Goal: Communication & Community: Participate in discussion

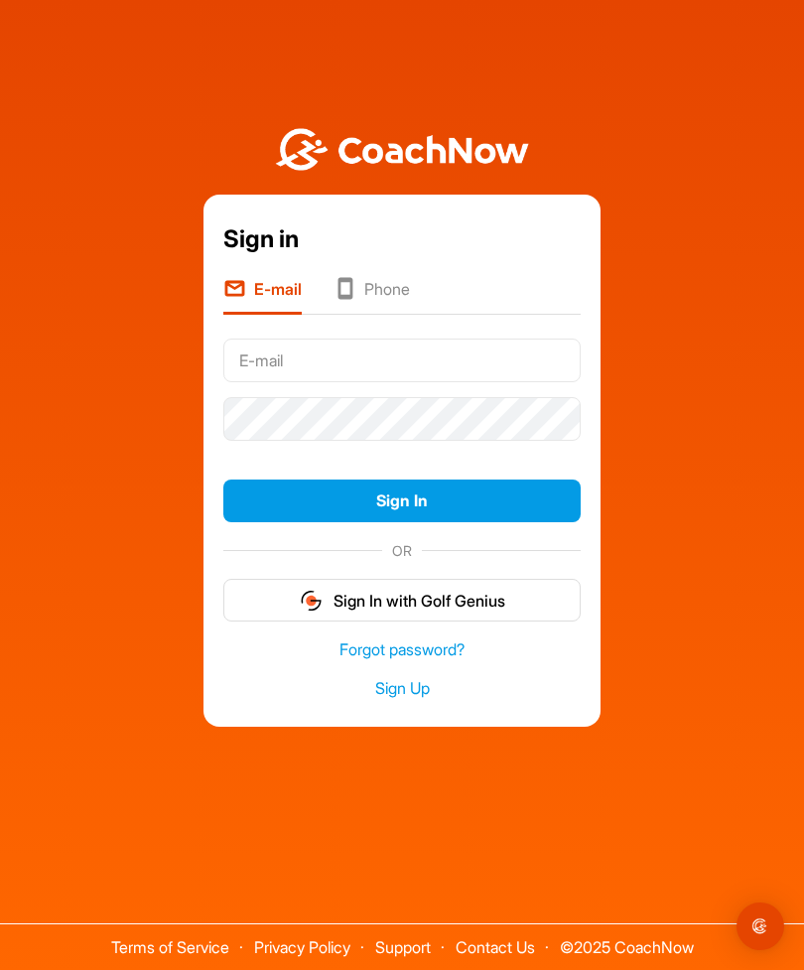
click at [420, 1] on div "Sign in E-mail Phone Sign In OR Sign In with Golf Genius Forgot password? Sign …" at bounding box center [402, 430] width 804 height 861
click at [378, 382] on input "text" at bounding box center [401, 360] width 357 height 44
type input "[PERSON_NAME][EMAIL_ADDRESS][PERSON_NAME][DOMAIN_NAME]"
click at [414, 522] on button "Sign In" at bounding box center [401, 500] width 357 height 43
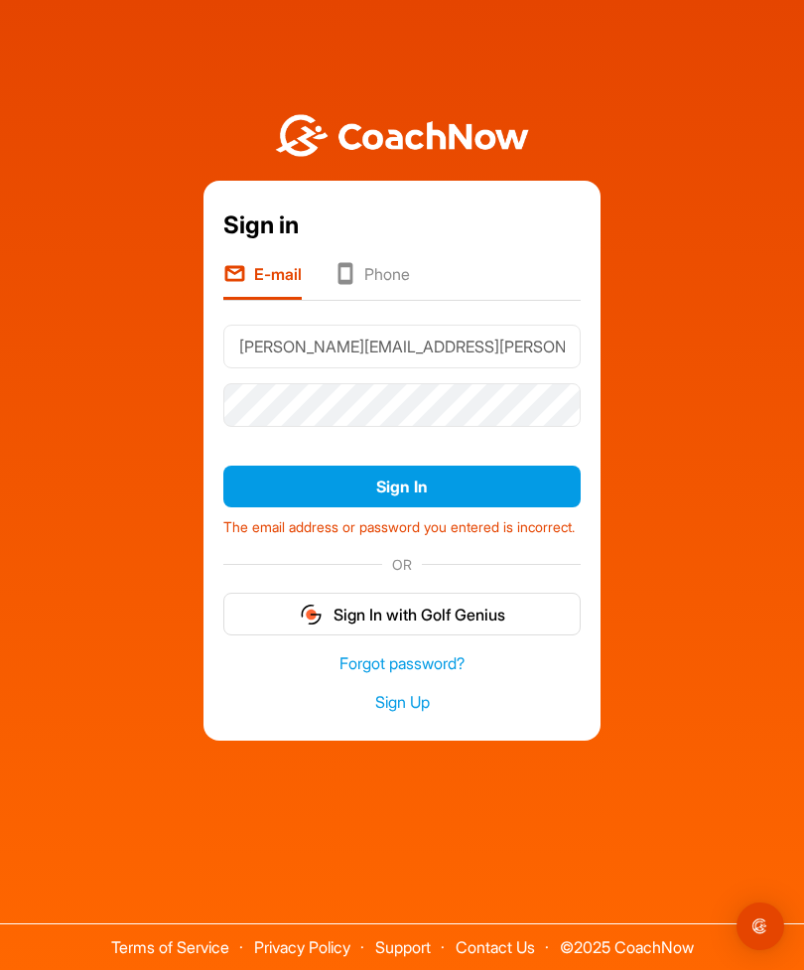
click at [401, 300] on li "Phone" at bounding box center [372, 281] width 76 height 38
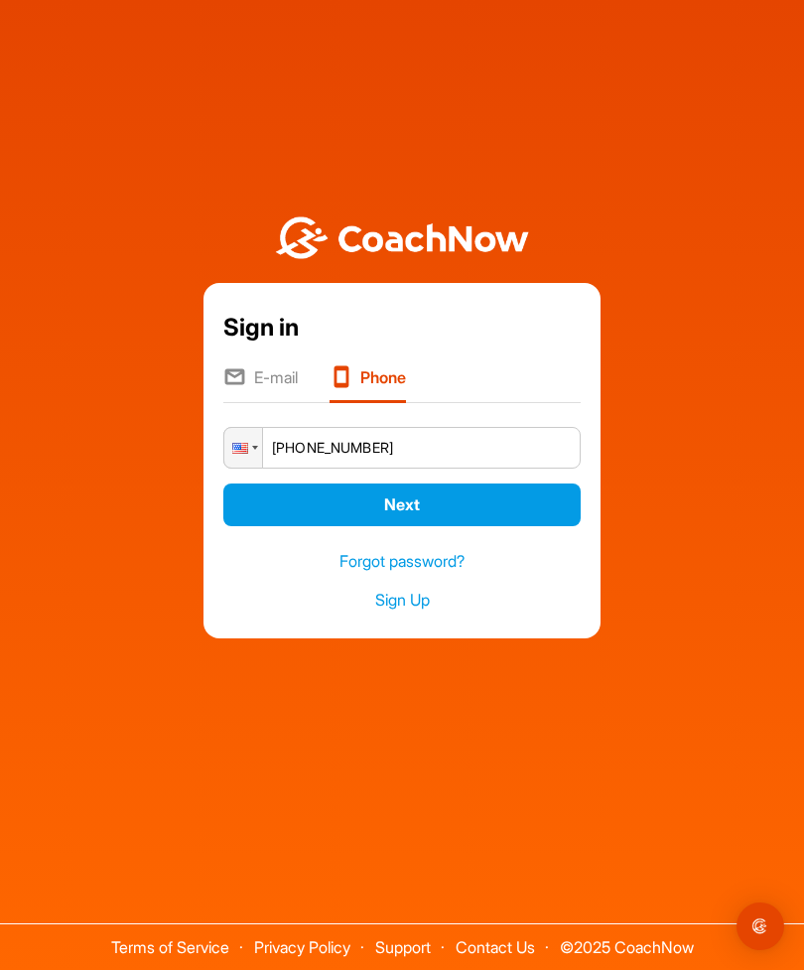
type input "+1 (908) 377-4939"
click at [444, 526] on button "Next" at bounding box center [401, 504] width 357 height 43
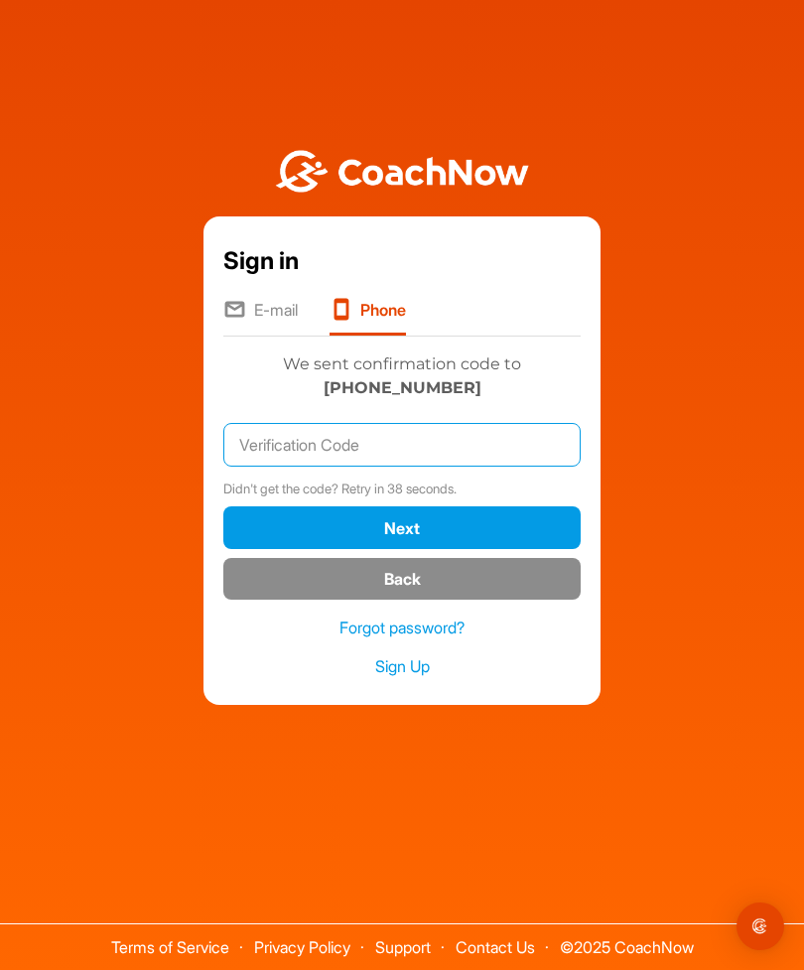
click at [349, 467] on input "text" at bounding box center [401, 445] width 357 height 44
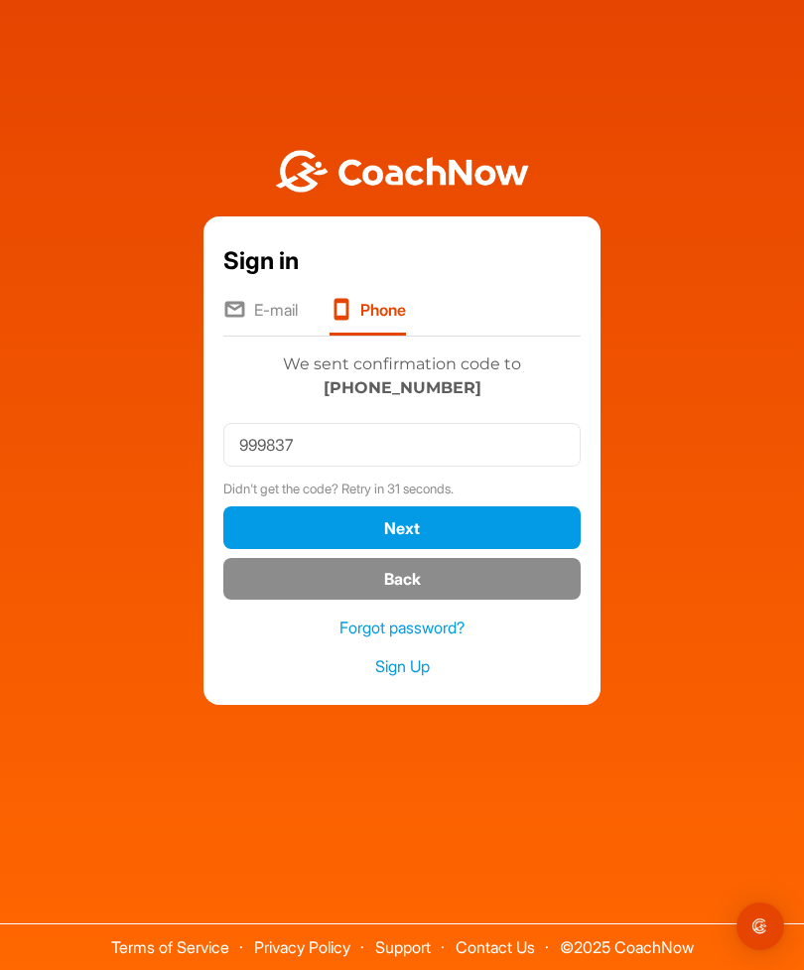
click at [407, 549] on button "Next" at bounding box center [401, 527] width 357 height 43
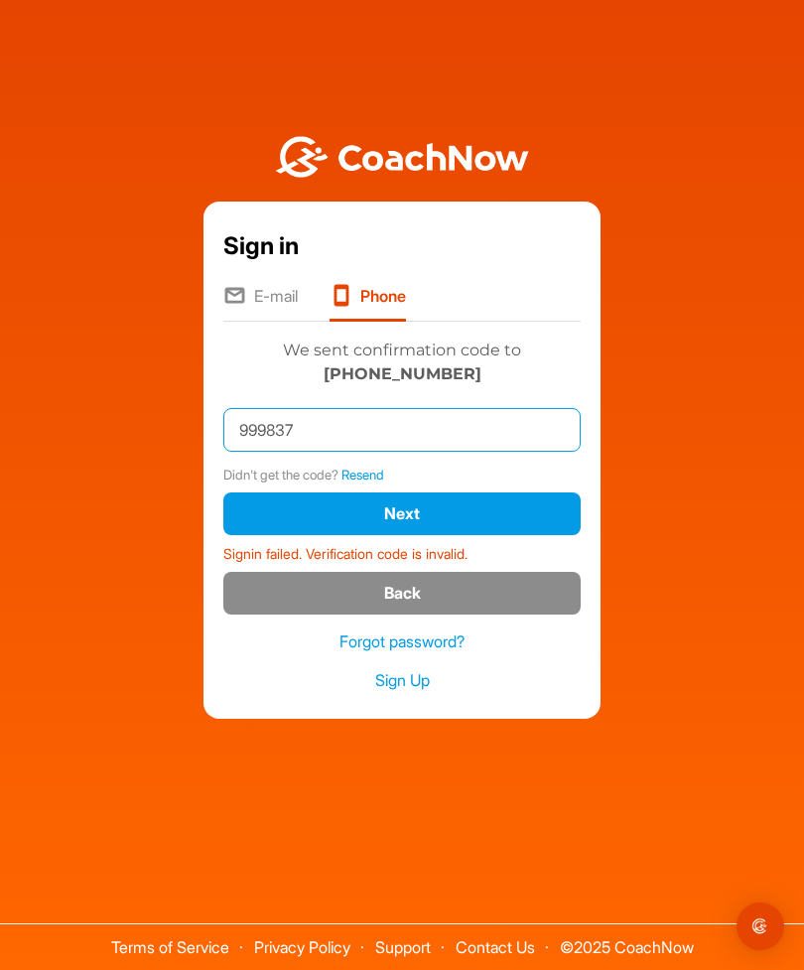
click at [394, 452] on input "999837" at bounding box center [401, 430] width 357 height 44
type input "999837."
click at [434, 535] on button "Next" at bounding box center [401, 513] width 357 height 43
click at [486, 535] on button "Next" at bounding box center [401, 513] width 357 height 43
click at [270, 322] on li "E-mail" at bounding box center [260, 303] width 74 height 38
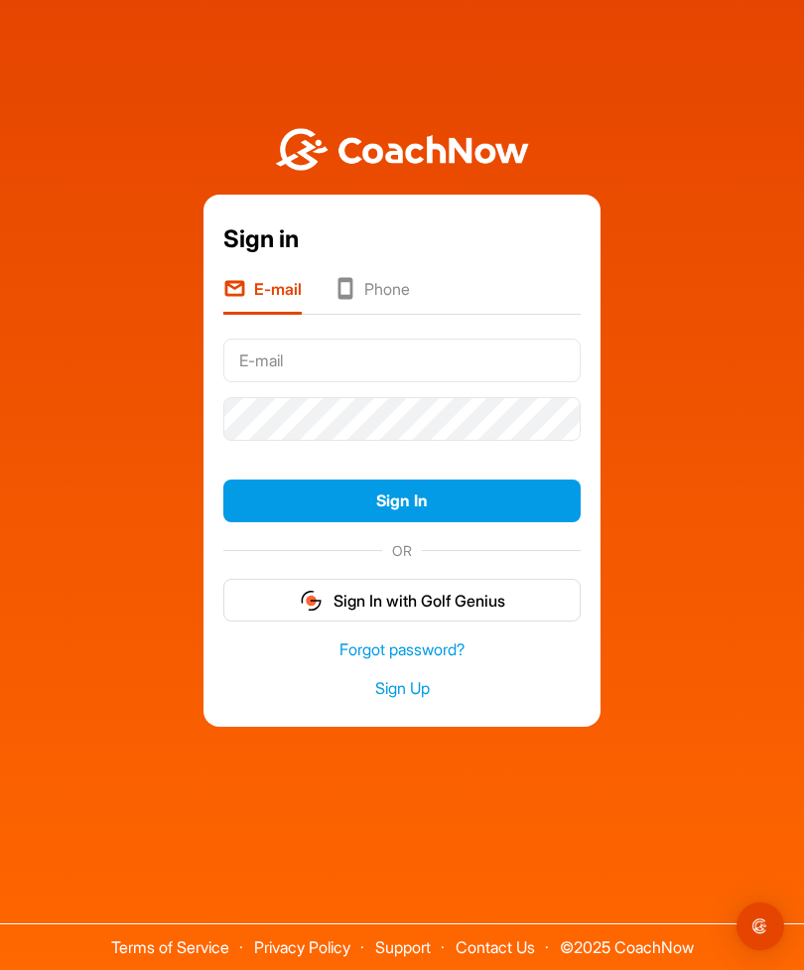
click at [418, 382] on input "text" at bounding box center [401, 360] width 357 height 44
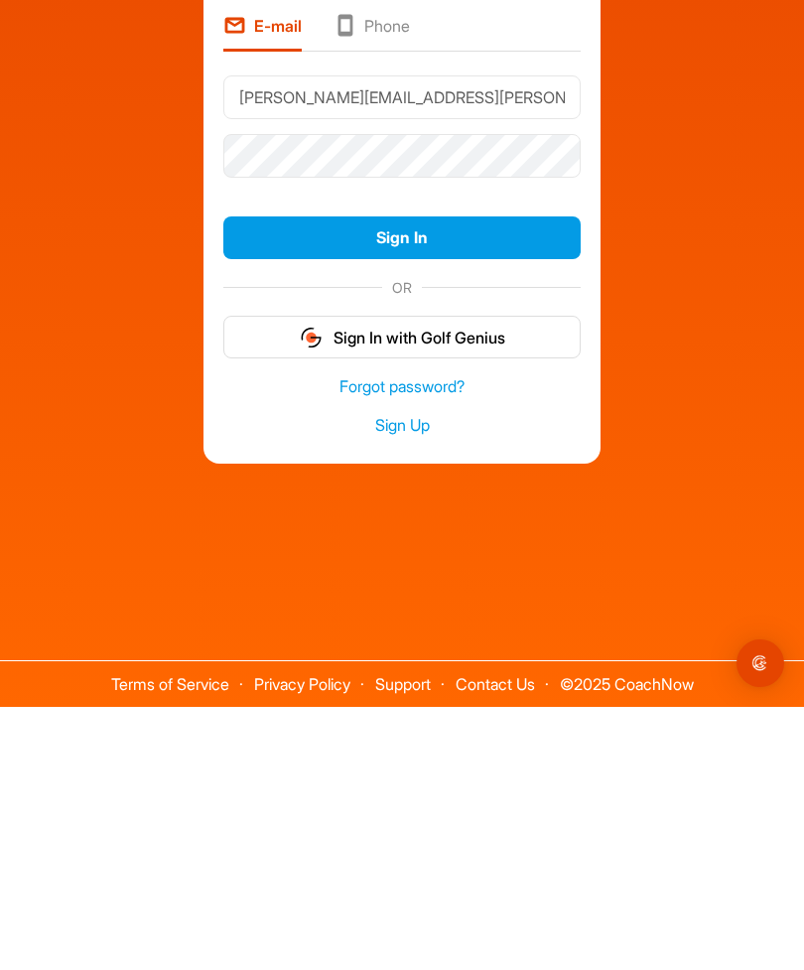
type input "Wendi.glassman@gmail.com"
click at [474, 479] on button "Sign In" at bounding box center [401, 500] width 357 height 43
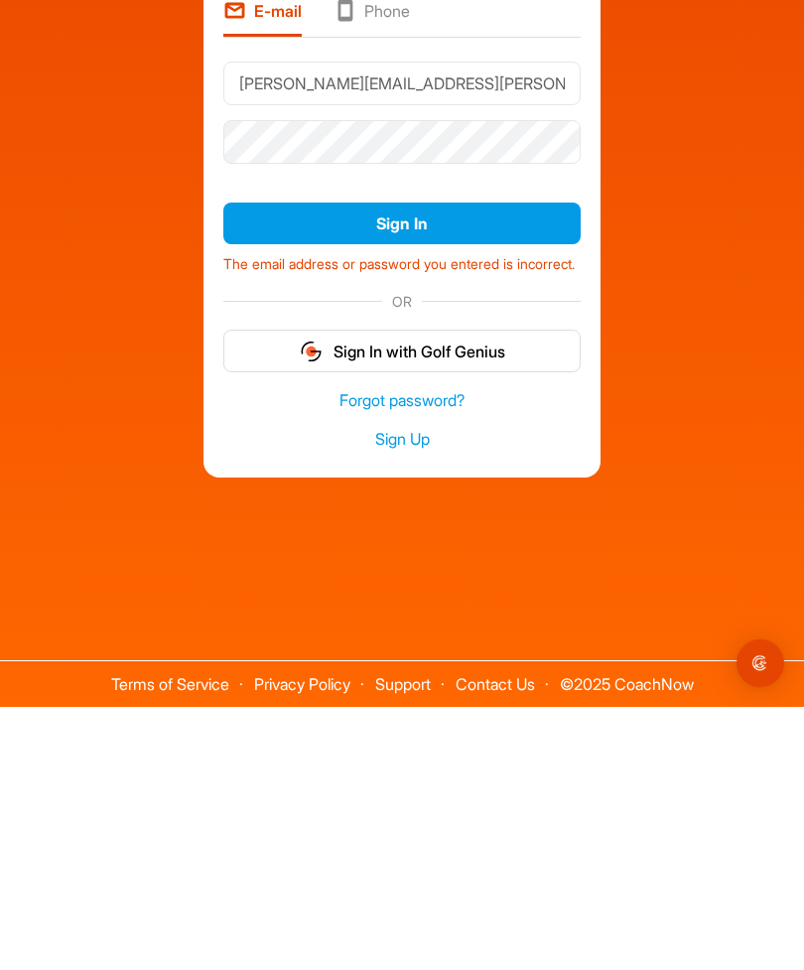
scroll to position [64, 0]
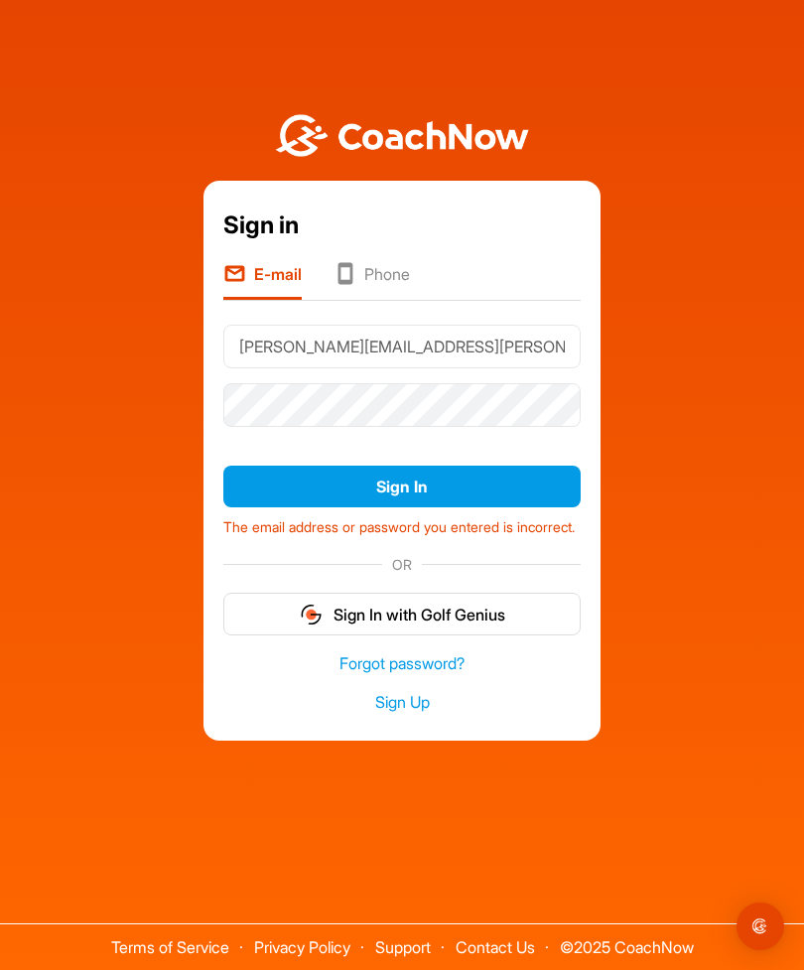
click at [449, 652] on link "Forgot password?" at bounding box center [401, 663] width 357 height 23
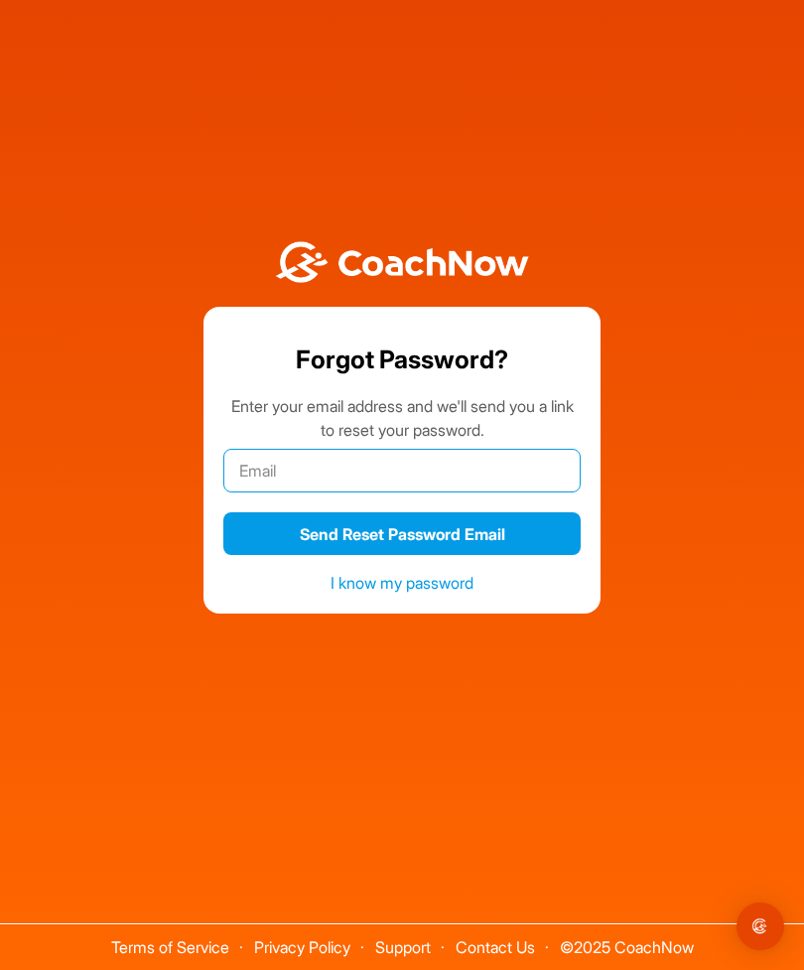
click at [520, 449] on input "email" at bounding box center [401, 471] width 357 height 44
type input "wendi.glassman@gmail.com"
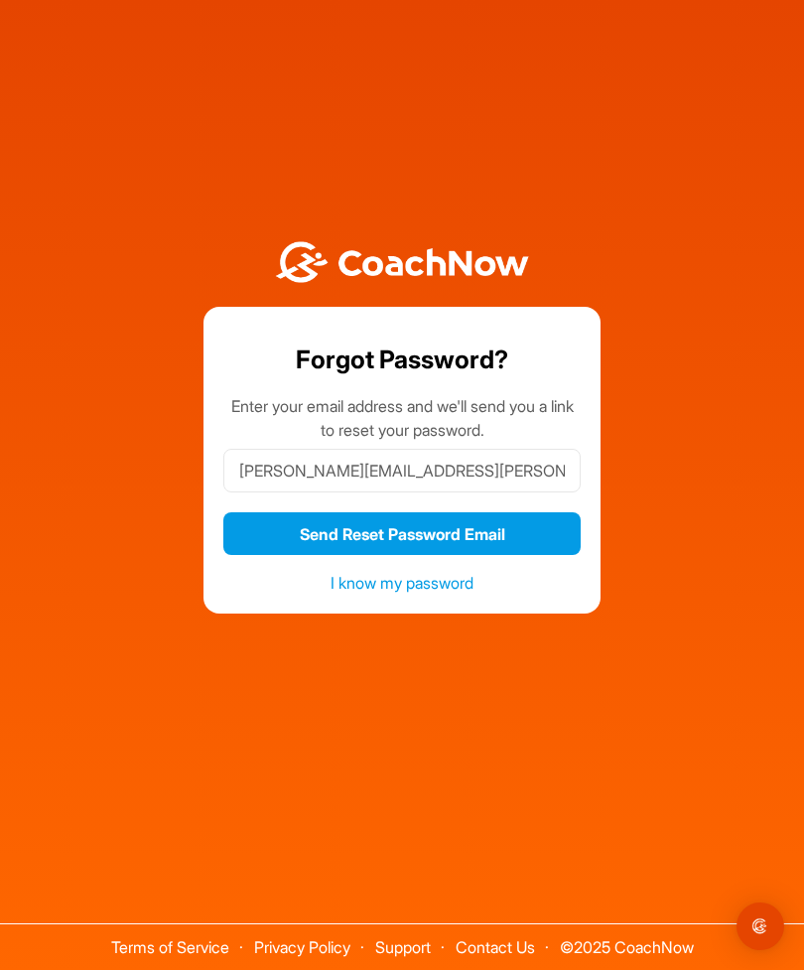
click at [536, 512] on button "Send Reset Password Email" at bounding box center [401, 533] width 357 height 43
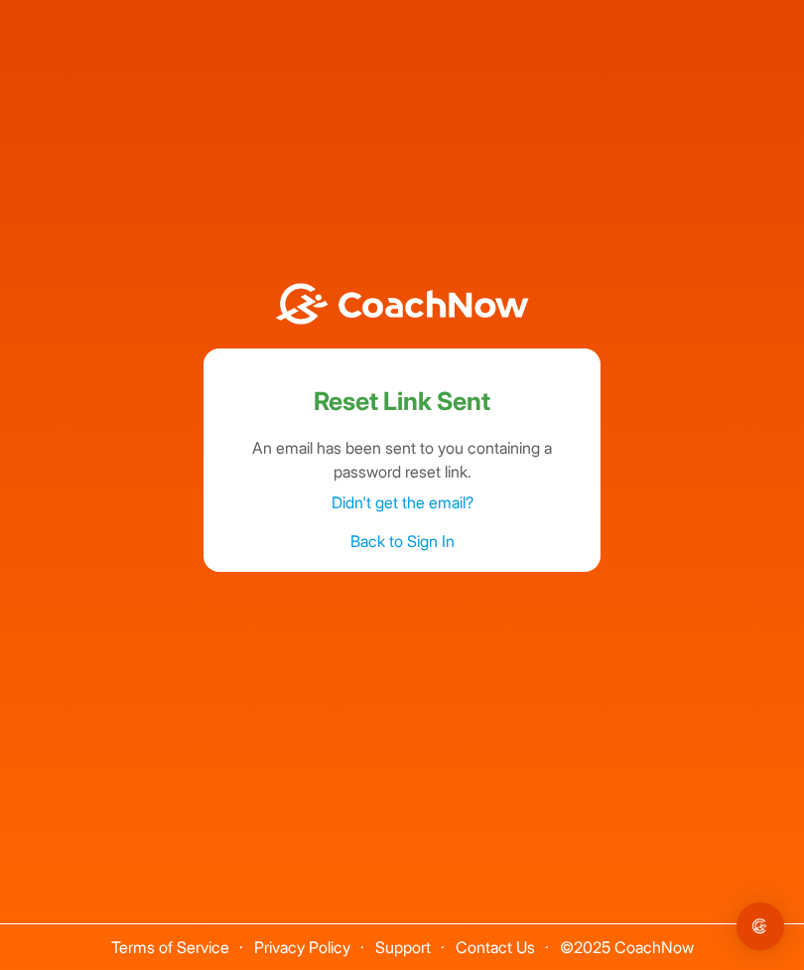
click at [455, 492] on link "Didn't get the email?" at bounding box center [403, 502] width 142 height 20
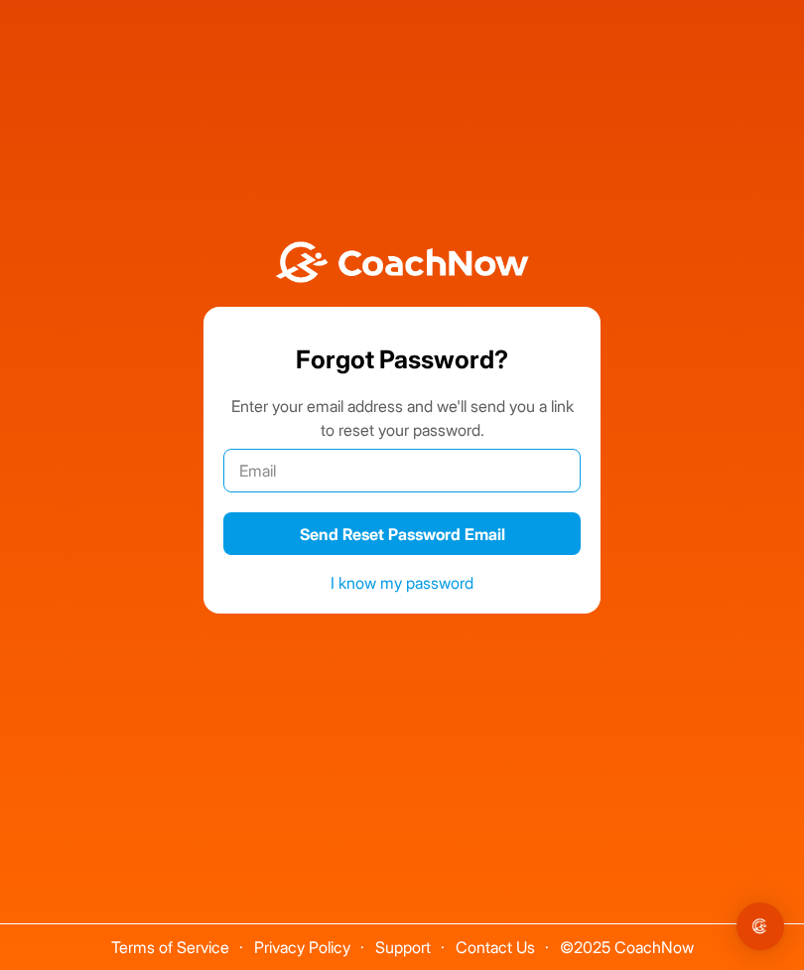
click at [390, 449] on input "email" at bounding box center [401, 471] width 357 height 44
type input "wendi.glassman@gmail.com"
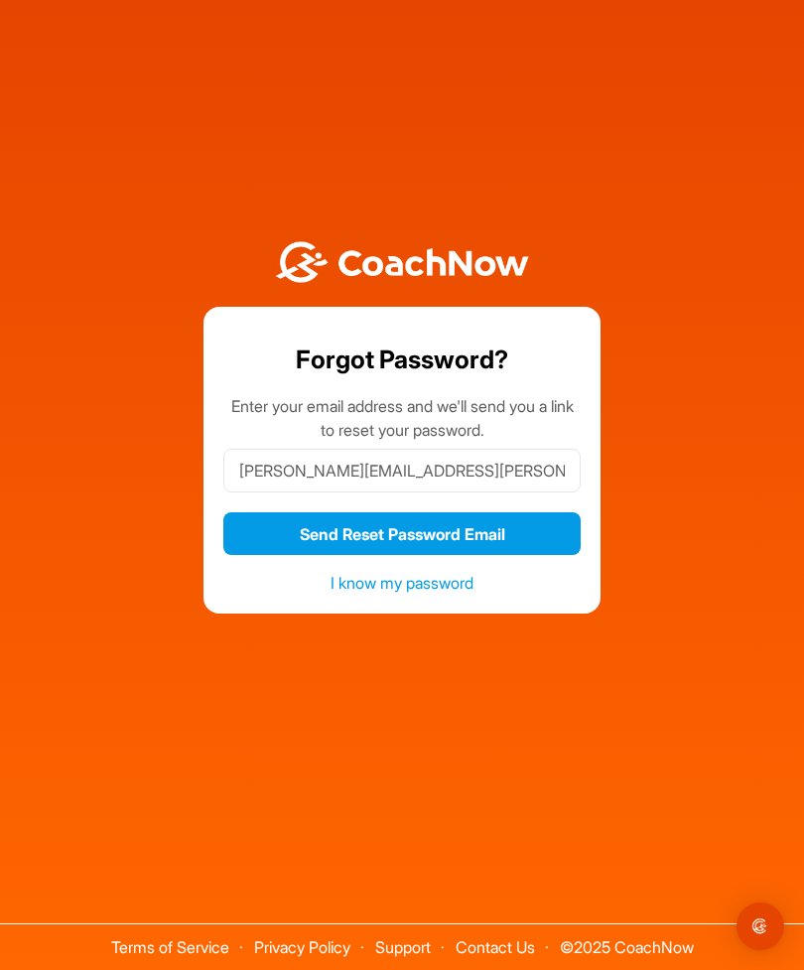
click at [446, 512] on button "Send Reset Password Email" at bounding box center [401, 533] width 357 height 43
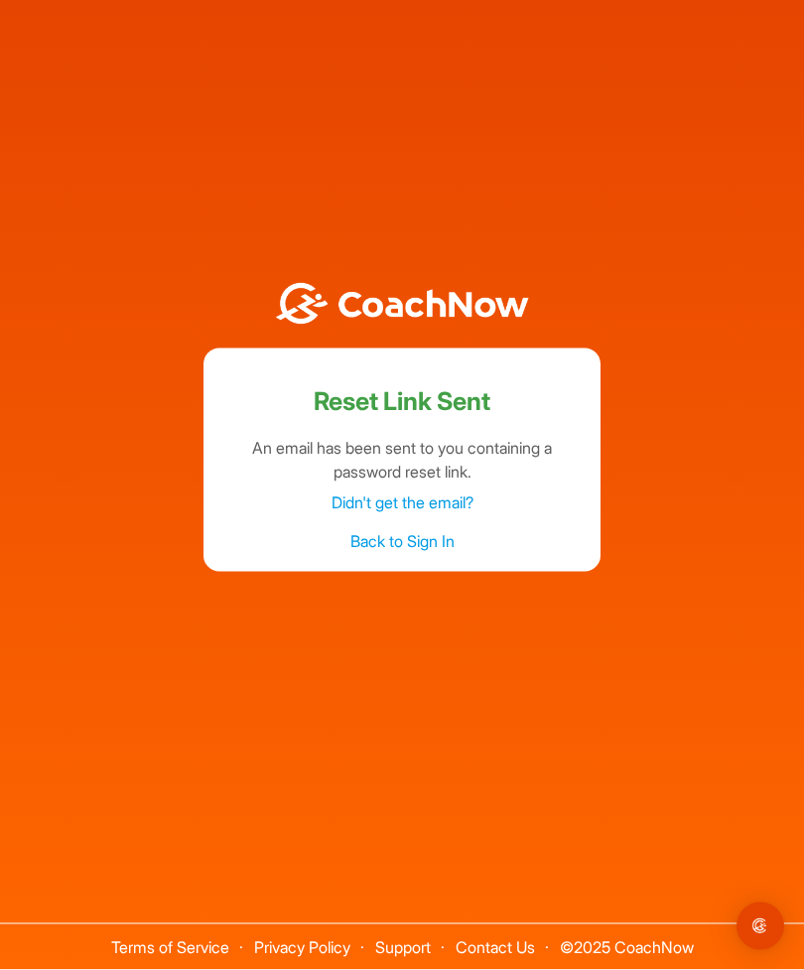
scroll to position [62, 0]
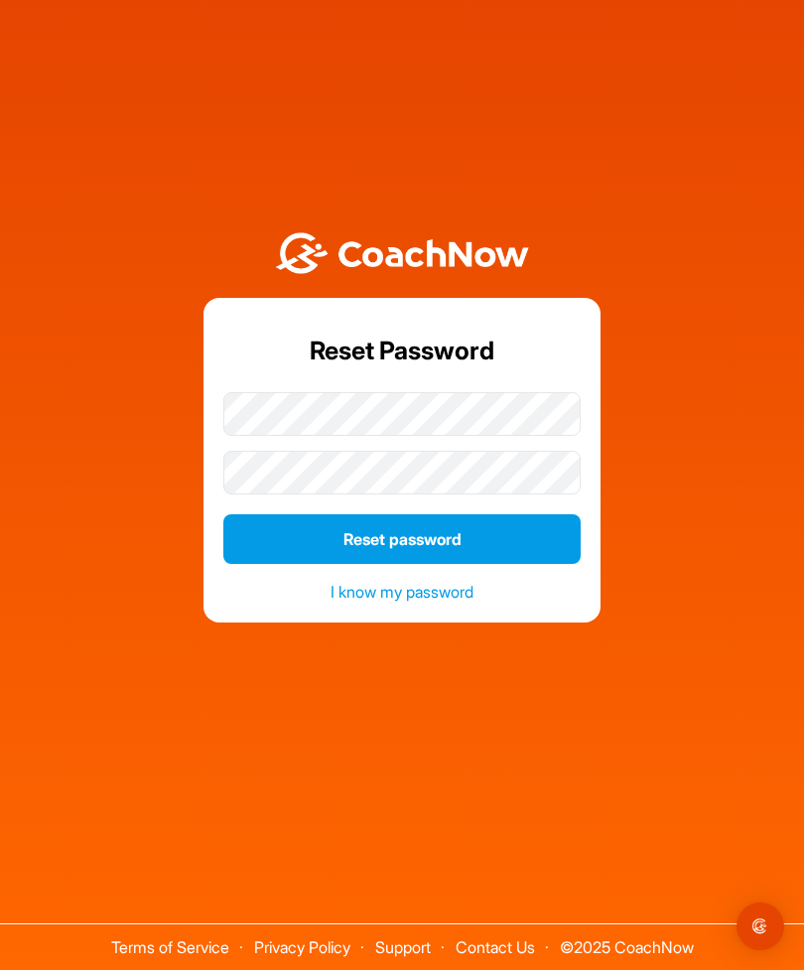
click at [417, 564] on button "Reset password" at bounding box center [401, 539] width 357 height 50
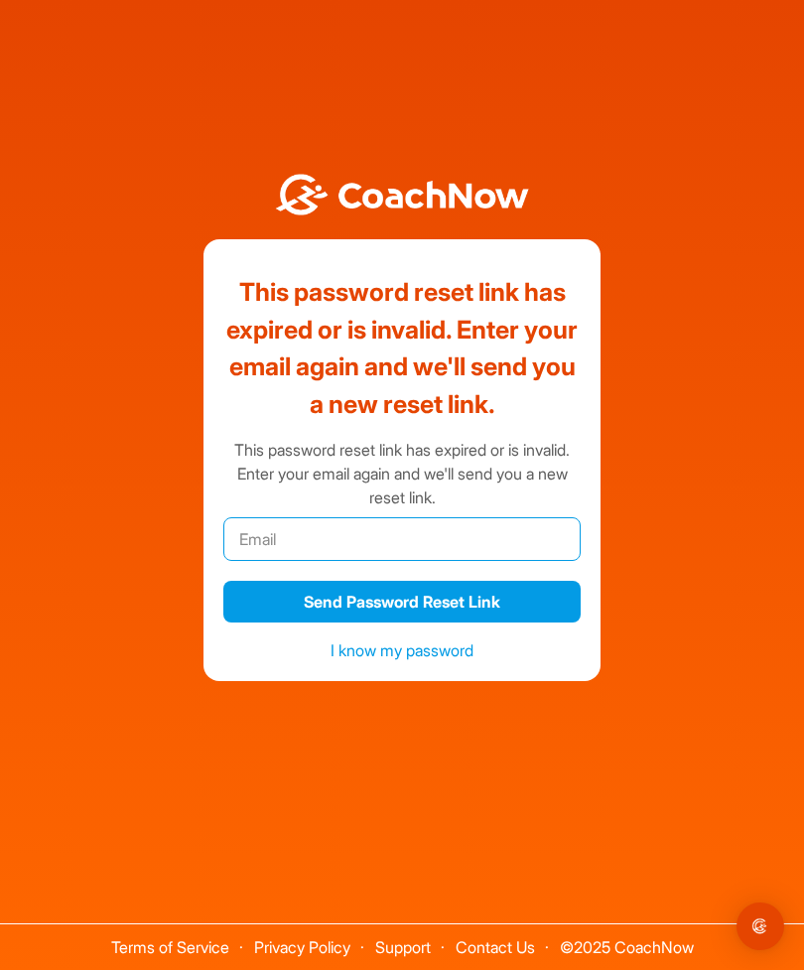
click at [415, 561] on input "email" at bounding box center [401, 539] width 357 height 44
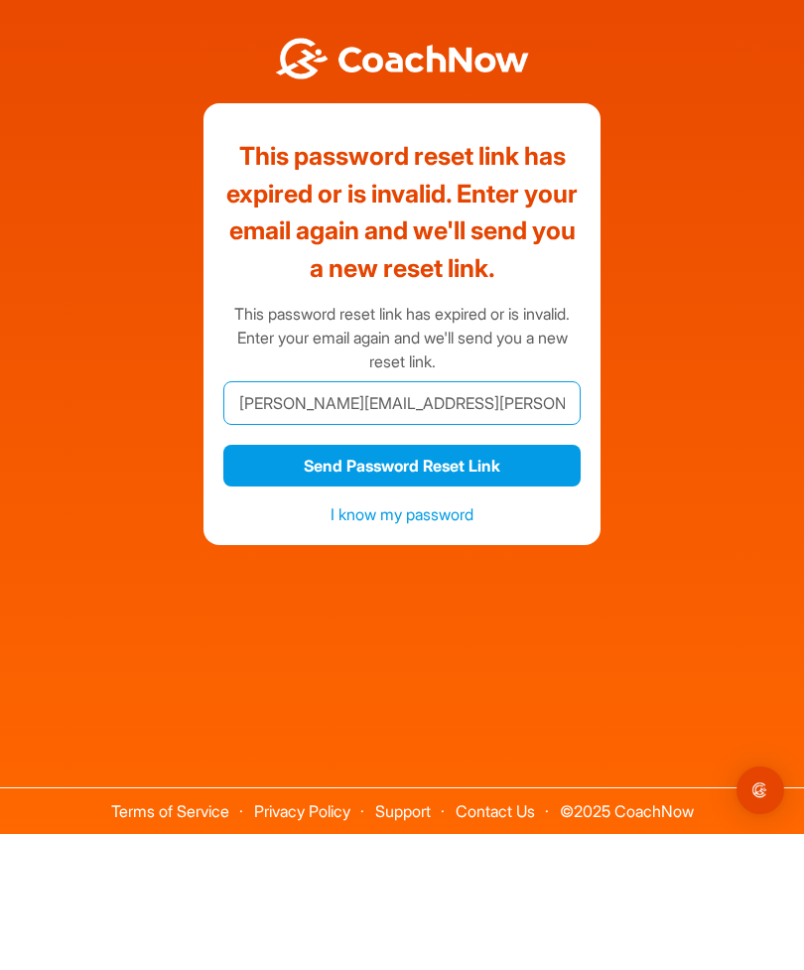
type input "wendi.glassman@gmail.ccom"
click at [488, 581] on button "Send Password Reset Link" at bounding box center [401, 602] width 357 height 43
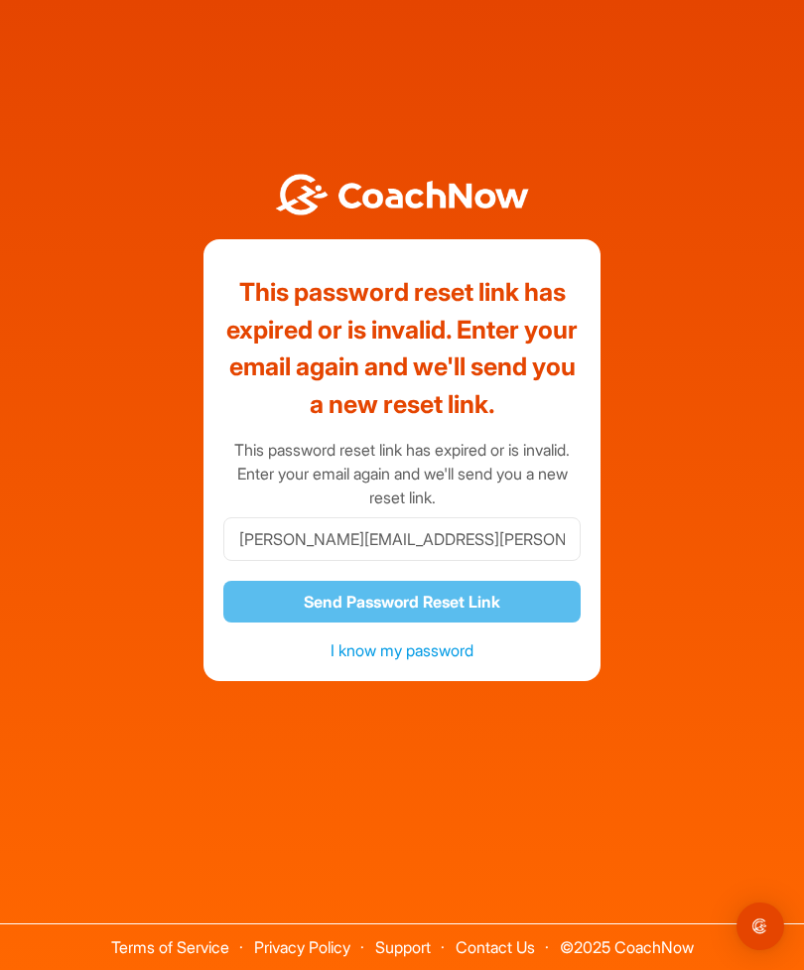
click at [697, 529] on div "This password reset link has expired or is invalid. Enter your email again and …" at bounding box center [402, 416] width 784 height 532
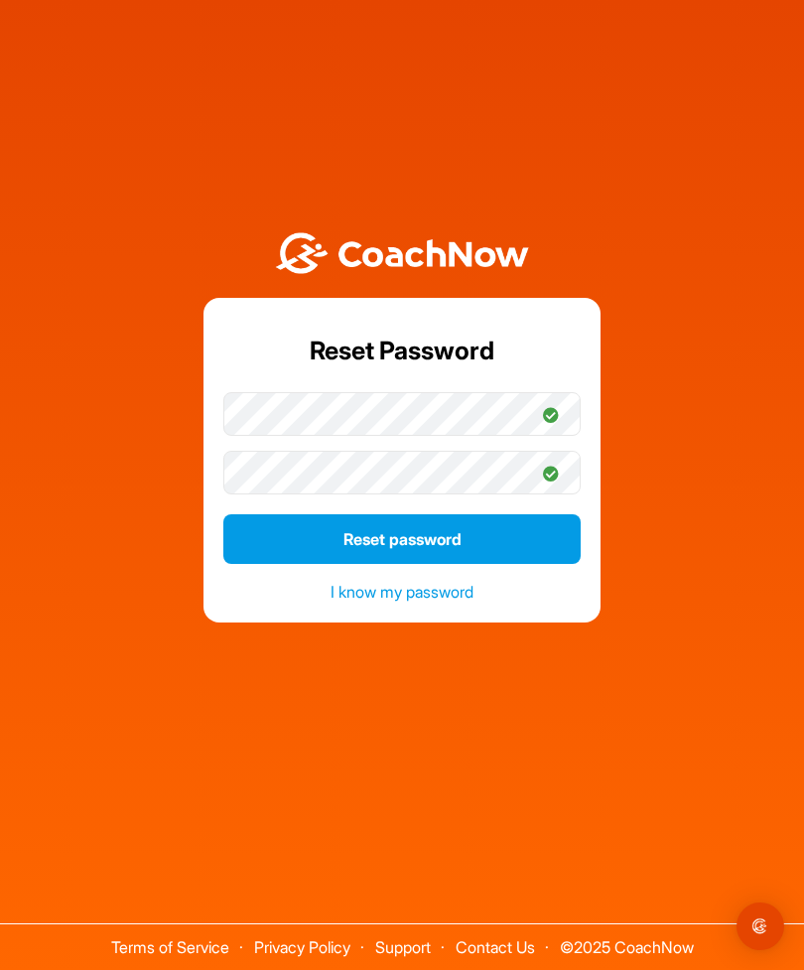
click at [449, 564] on button "Reset password" at bounding box center [401, 539] width 357 height 50
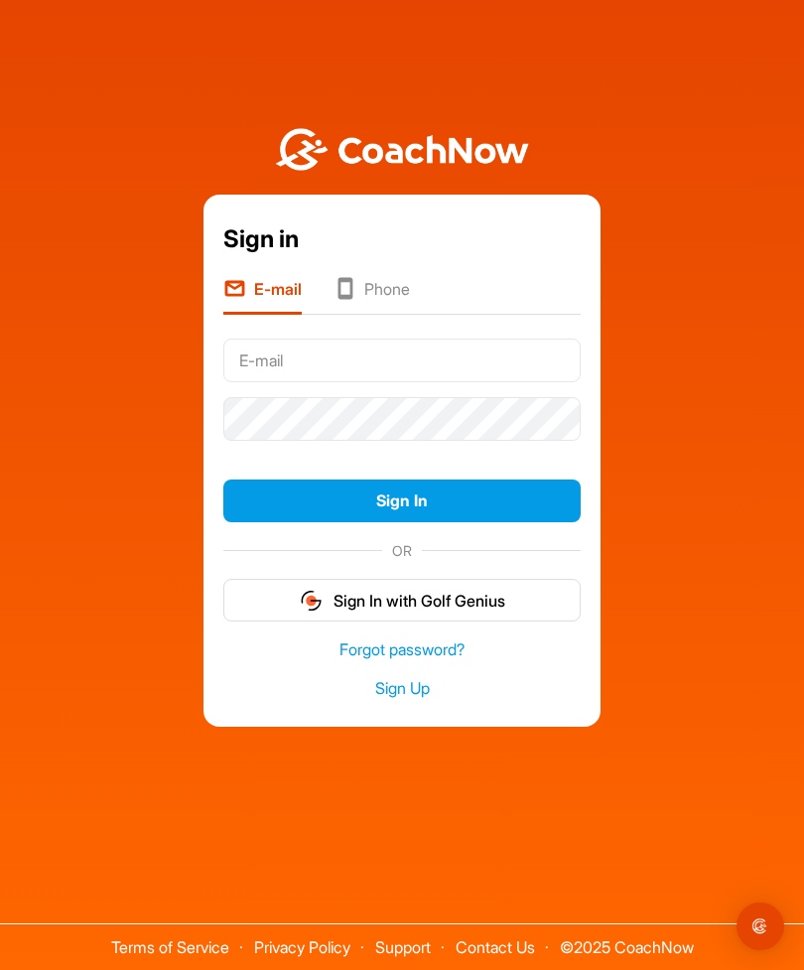
click at [467, 382] on input "text" at bounding box center [401, 360] width 357 height 44
type input "Wendi.glassman@gmail.com"
click at [402, 522] on button "Sign In" at bounding box center [401, 500] width 357 height 43
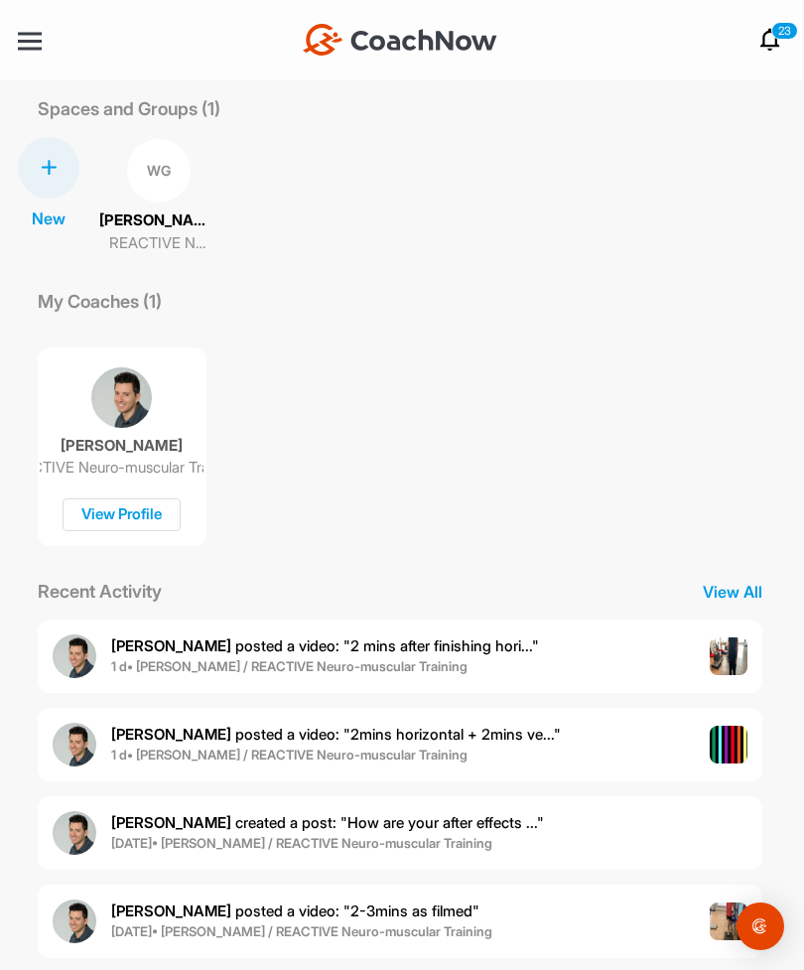
click at [434, 749] on b "1 d • [PERSON_NAME] / REACTIVE Neuro-muscular Training" at bounding box center [289, 754] width 356 height 16
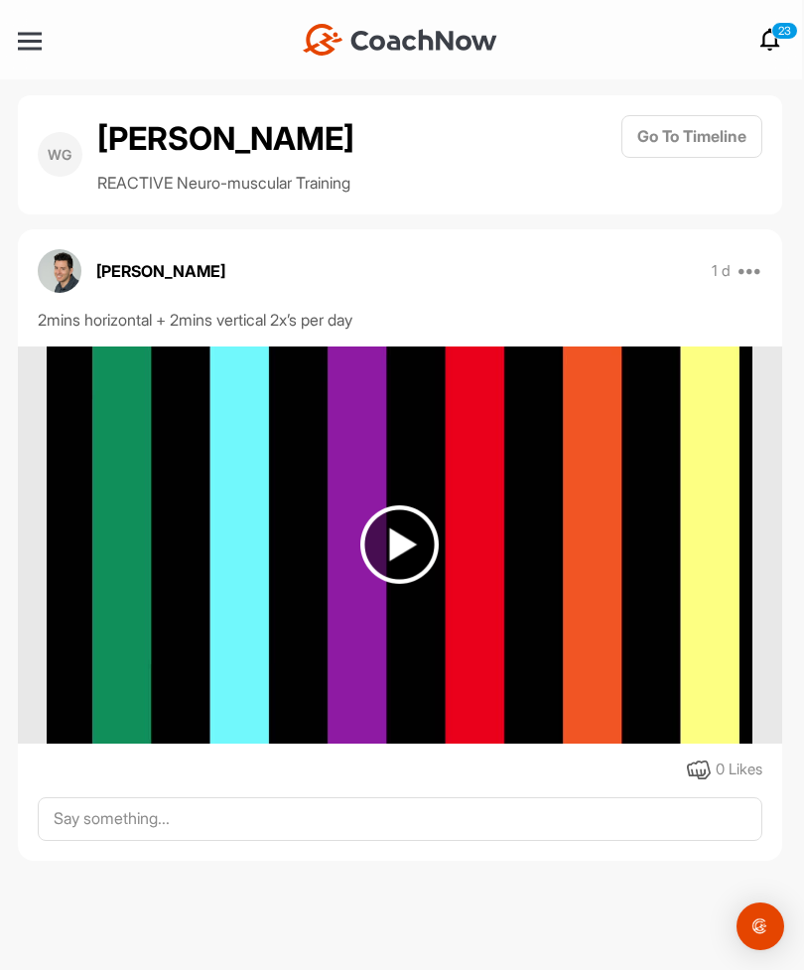
click at [400, 556] on img at bounding box center [399, 544] width 78 height 78
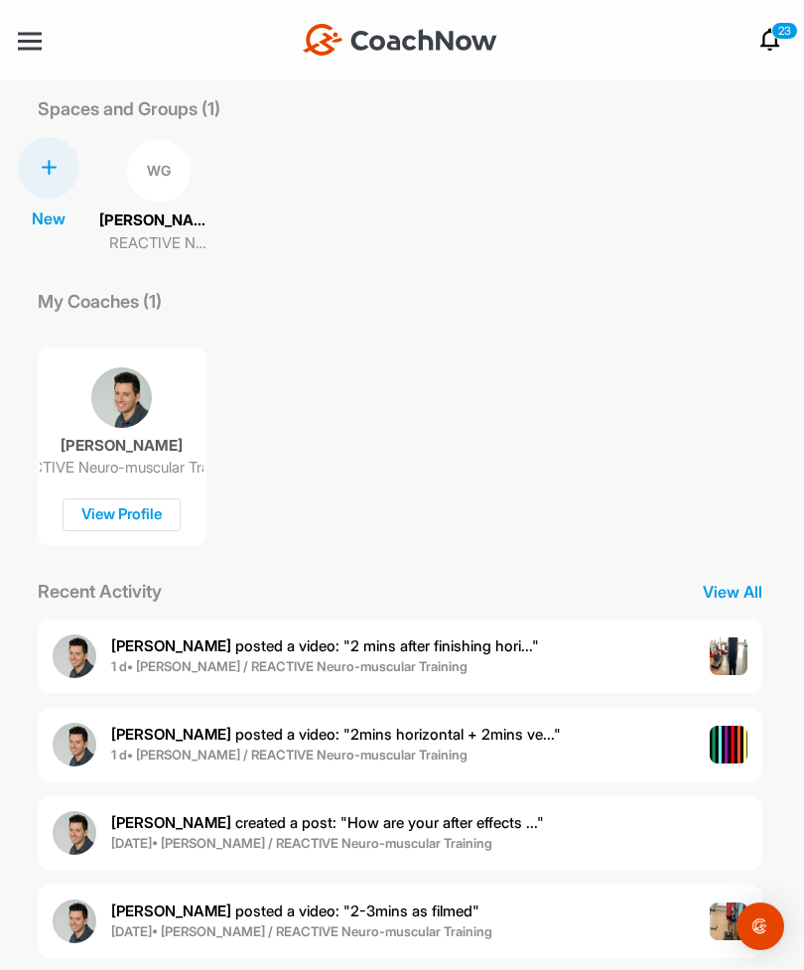
click at [572, 737] on div "[PERSON_NAME] posted a video : " 2mins horizontal + 2mins ve... " 1 d • [PERSON…" at bounding box center [400, 744] width 725 height 73
click at [513, 752] on div "[PERSON_NAME] posted a video : " 2mins horizontal + 2mins ve... " 1 d • [PERSON…" at bounding box center [400, 744] width 725 height 73
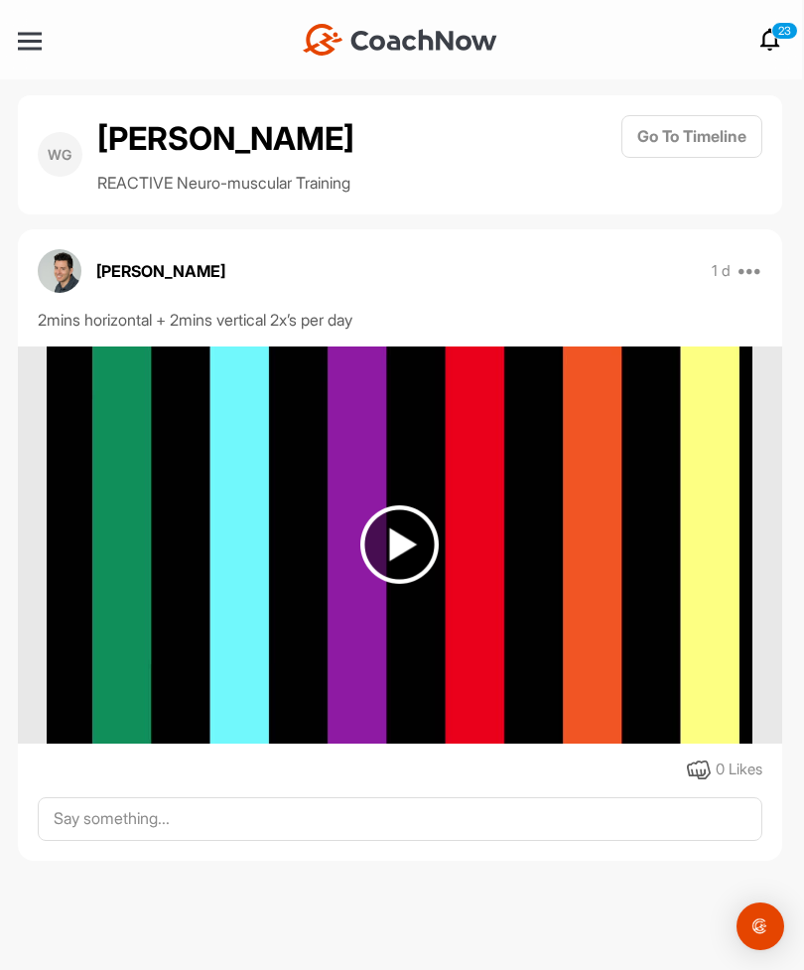
scroll to position [64, 0]
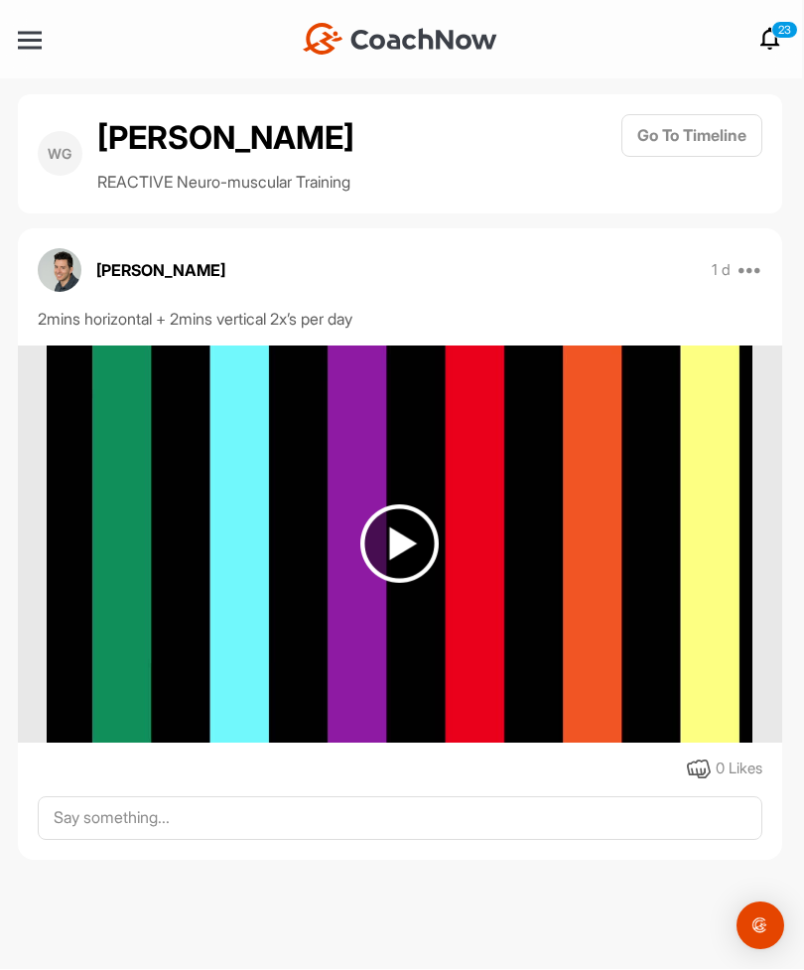
click at [767, 308] on div "2mins horizontal + 2mins vertical 2x’s per day" at bounding box center [400, 320] width 764 height 24
click at [734, 575] on img at bounding box center [400, 544] width 706 height 397
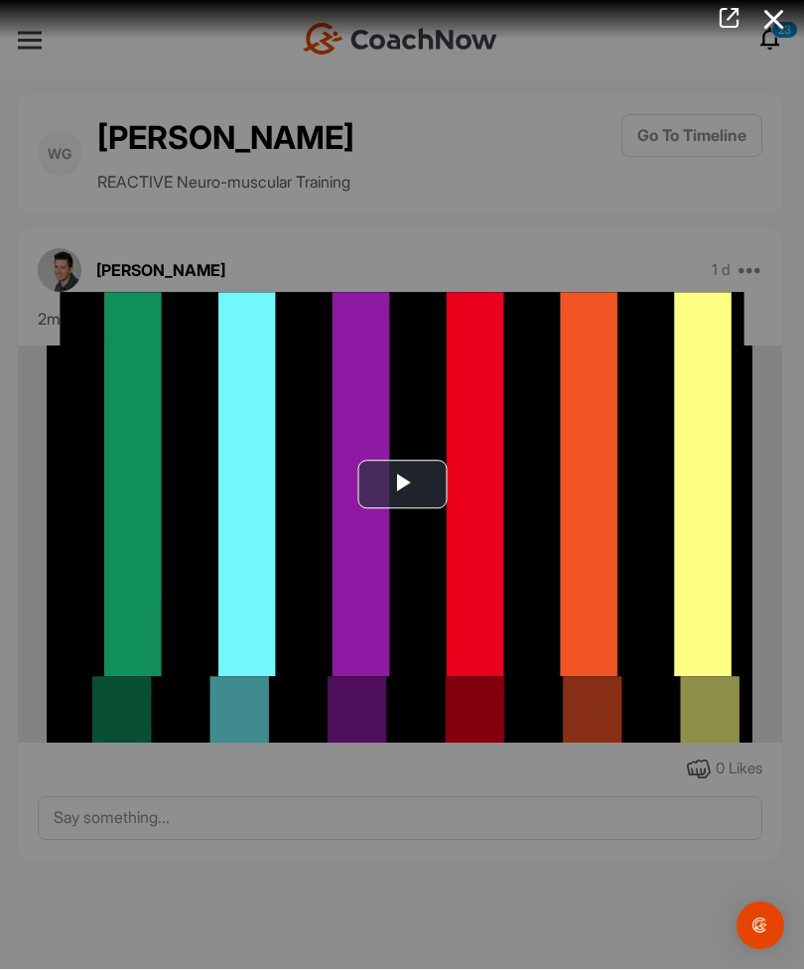
click at [648, 230] on div at bounding box center [402, 485] width 804 height 970
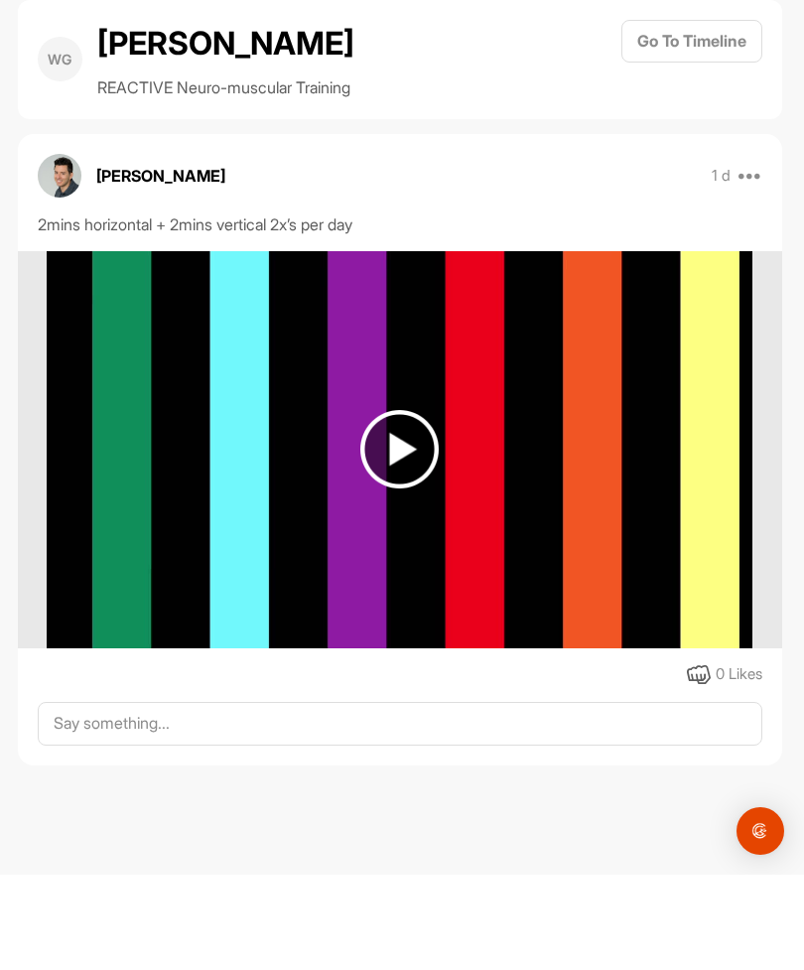
scroll to position [0, 0]
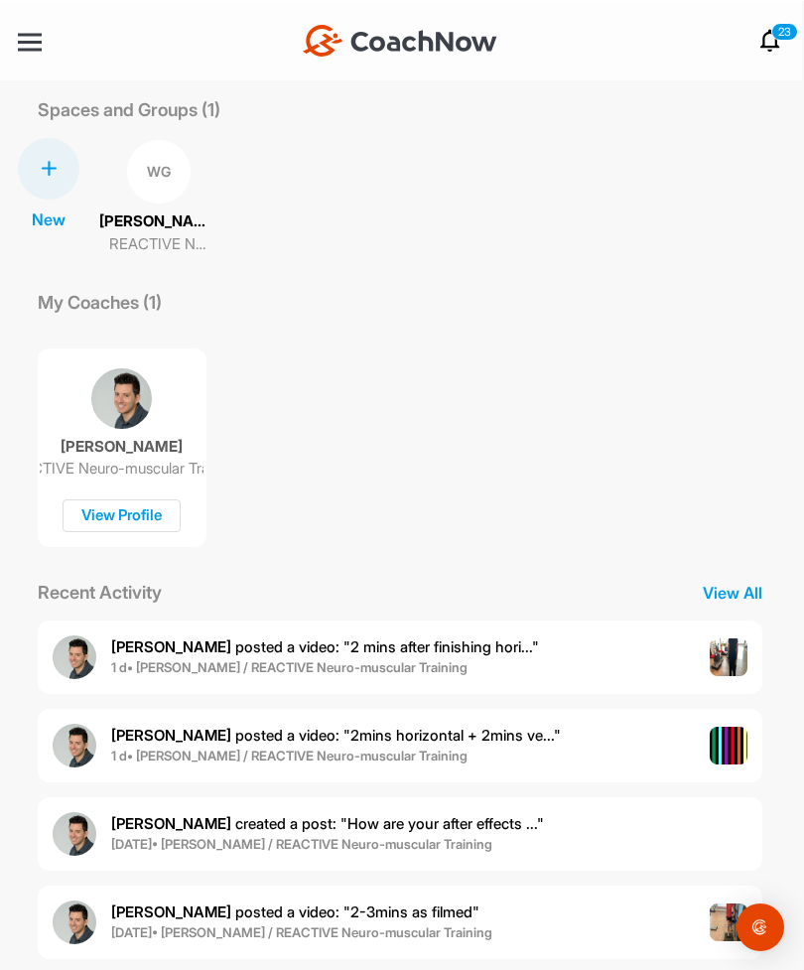
click at [450, 668] on span "1 d • [PERSON_NAME] / REACTIVE Neuro-muscular Training" at bounding box center [325, 667] width 428 height 20
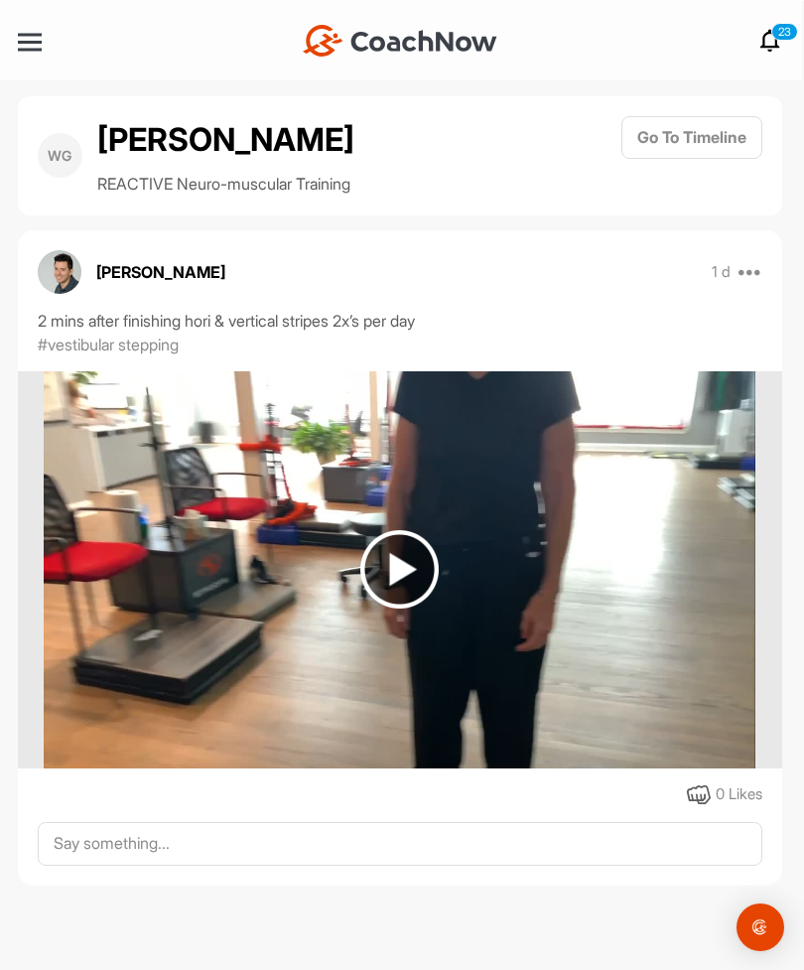
click at [771, 42] on icon at bounding box center [770, 40] width 24 height 24
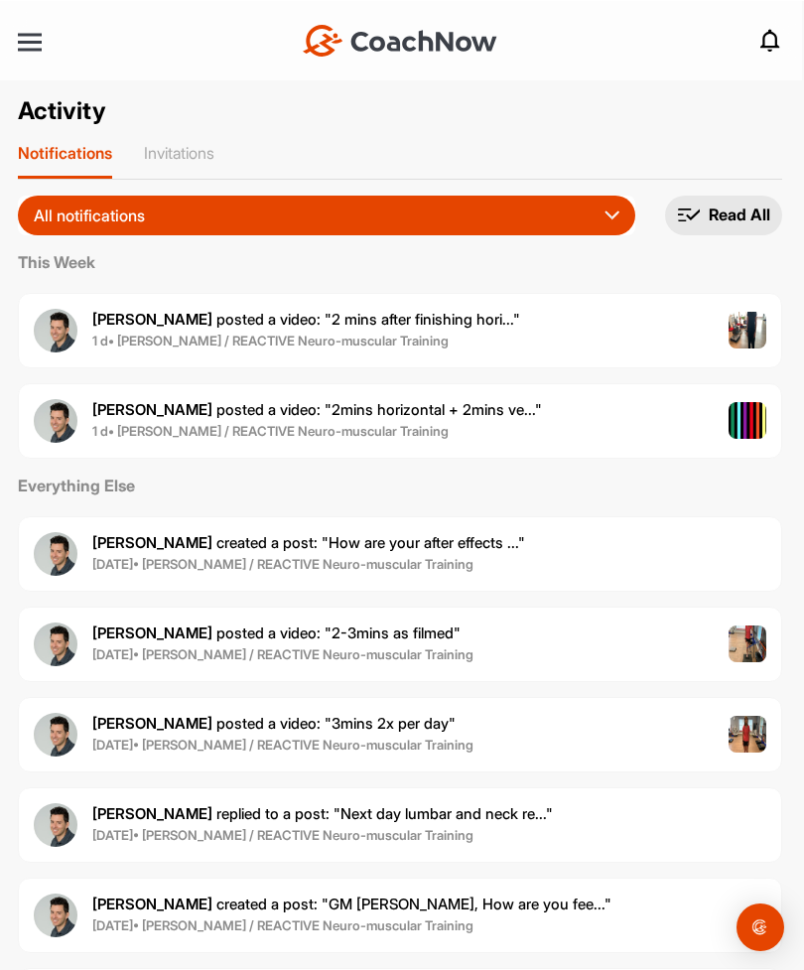
click at [452, 418] on span "[PERSON_NAME] posted a video : " 2mins horizontal + 2mins ve... "" at bounding box center [317, 408] width 450 height 19
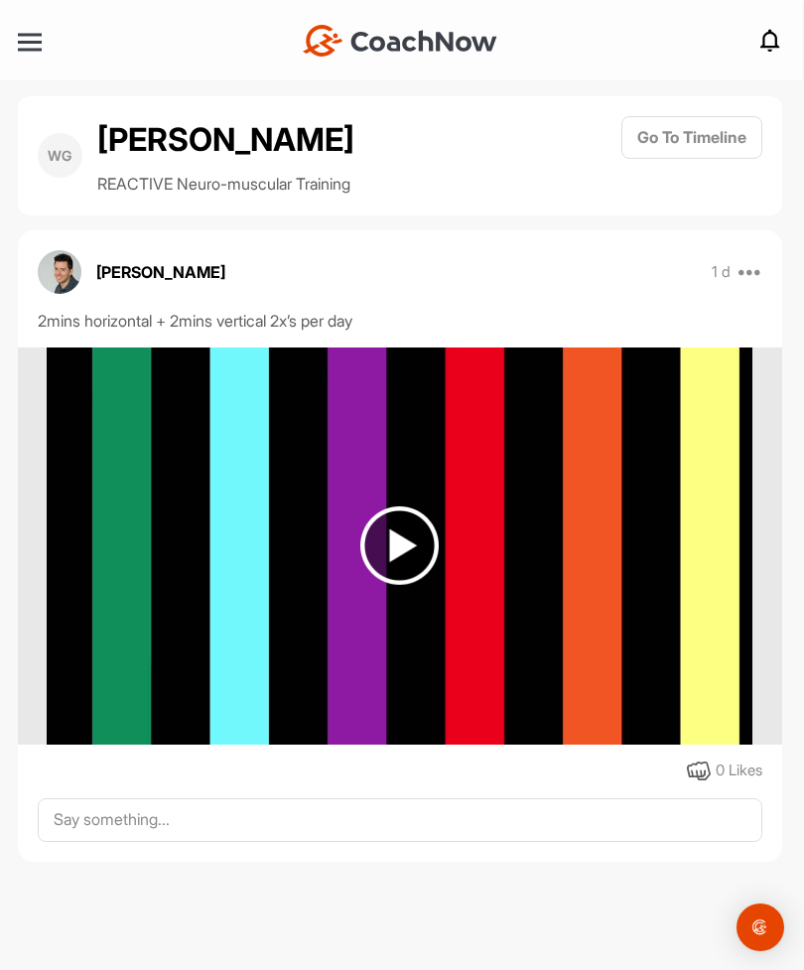
click at [407, 545] on img at bounding box center [399, 544] width 78 height 78
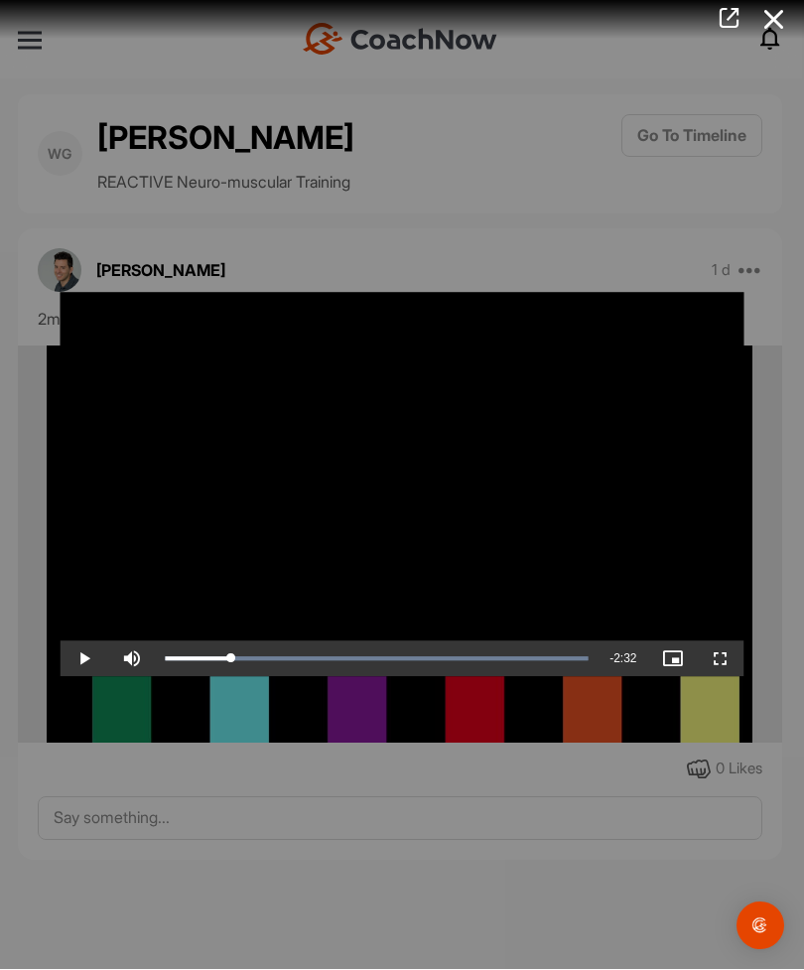
click at [386, 737] on div at bounding box center [402, 485] width 804 height 970
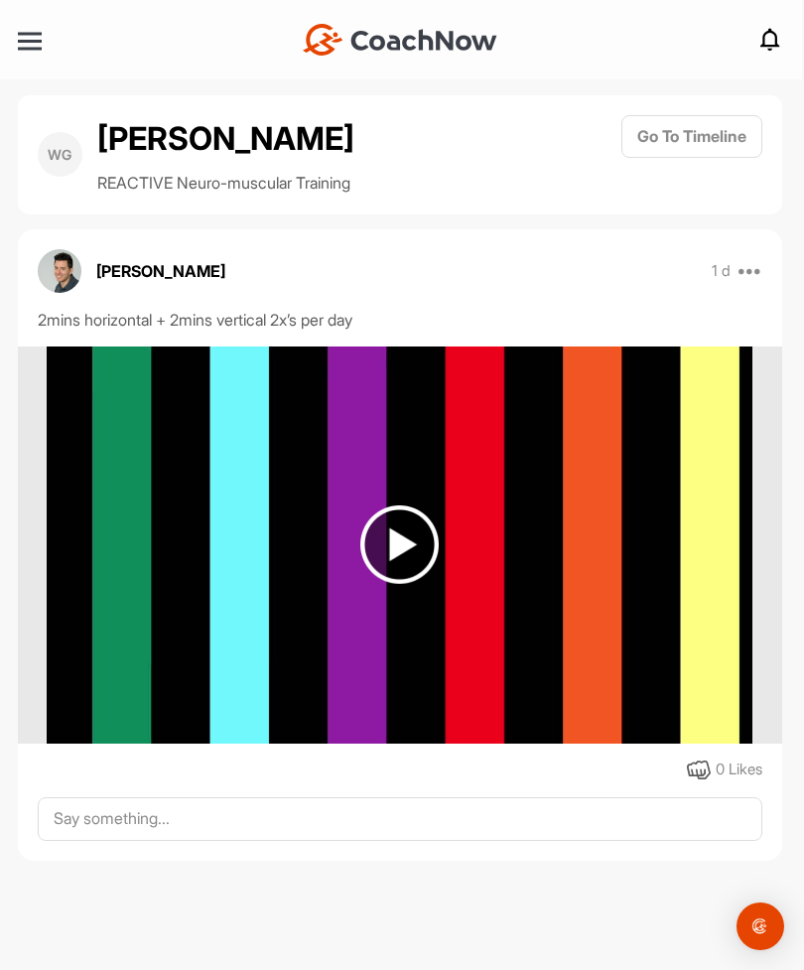
click at [405, 545] on img at bounding box center [399, 544] width 78 height 78
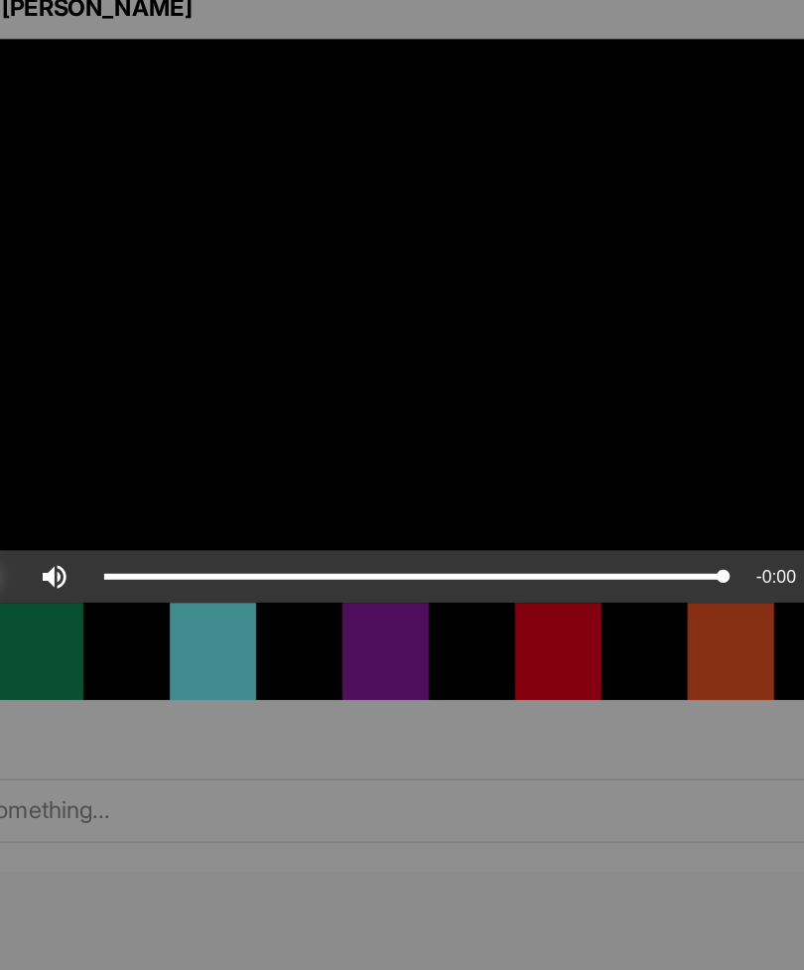
scroll to position [53, 0]
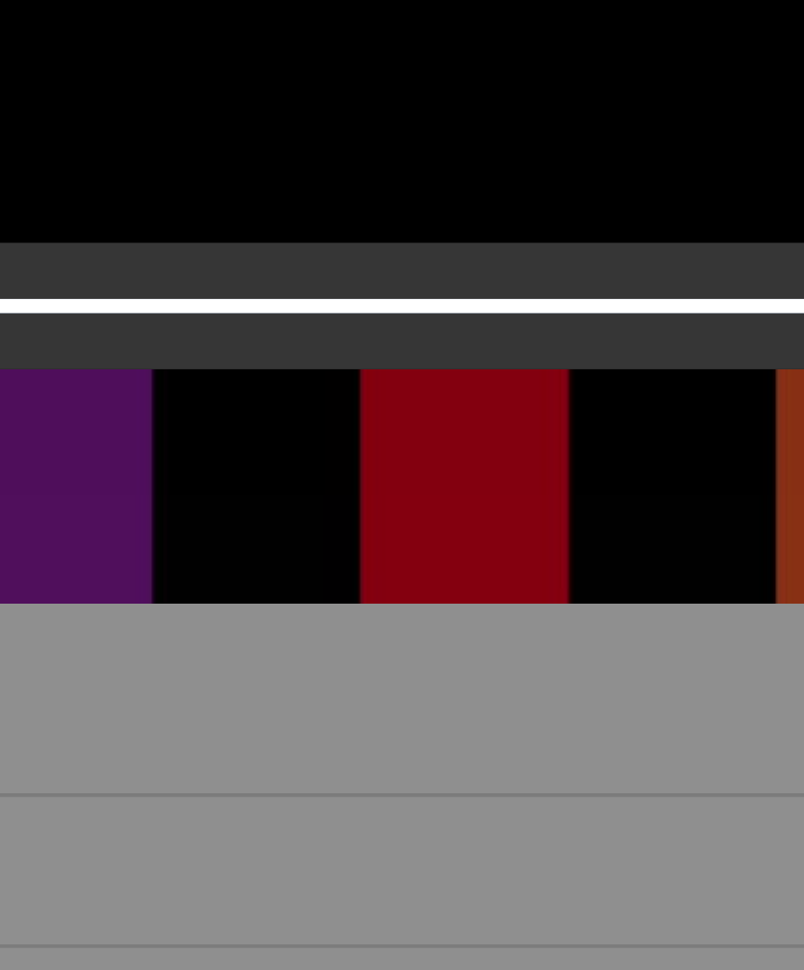
click at [148, 273] on div "Video Player is loading. Play Video Play Skip Backward Skip Forward Mute Curren…" at bounding box center [403, 485] width 724 height 425
click at [149, 273] on div "Video Player is loading. Play Video Play Skip Backward Skip Forward Mute Curren…" at bounding box center [403, 485] width 724 height 425
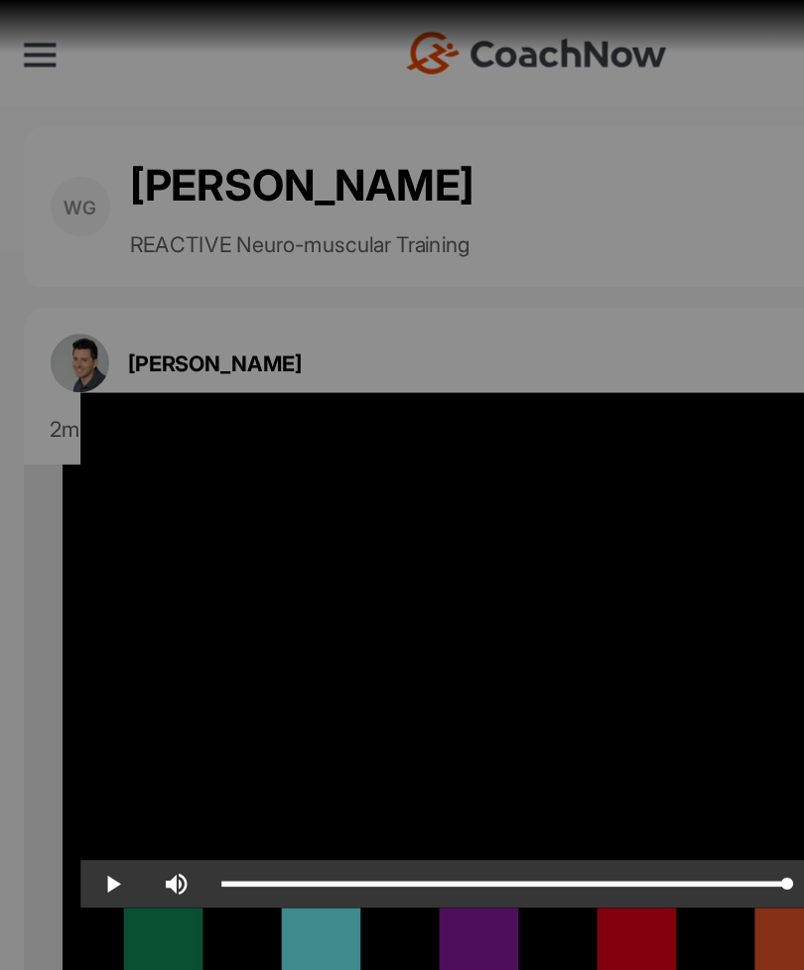
scroll to position [0, 0]
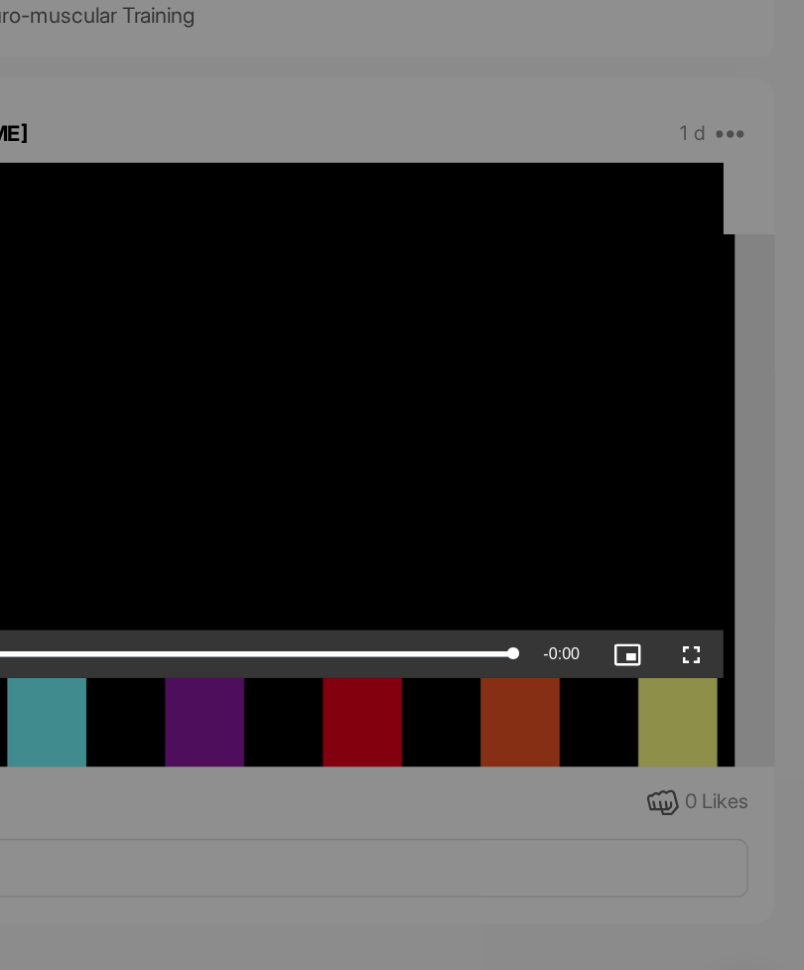
click at [510, 547] on div at bounding box center [402, 485] width 804 height 970
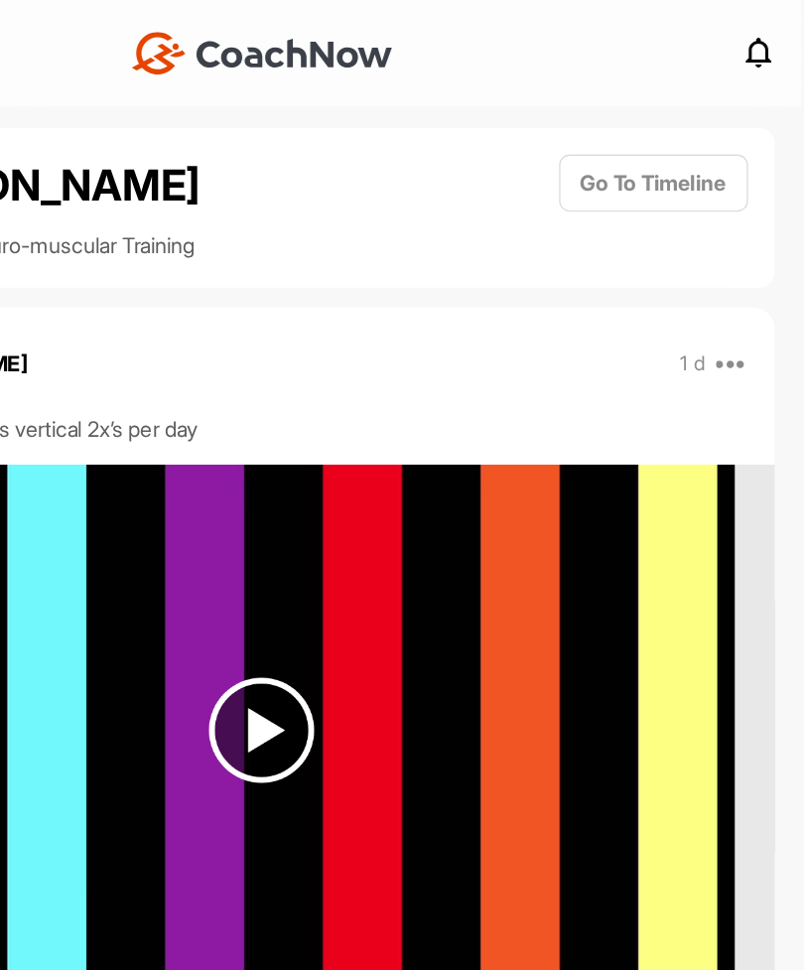
click at [739, 273] on icon at bounding box center [751, 271] width 24 height 24
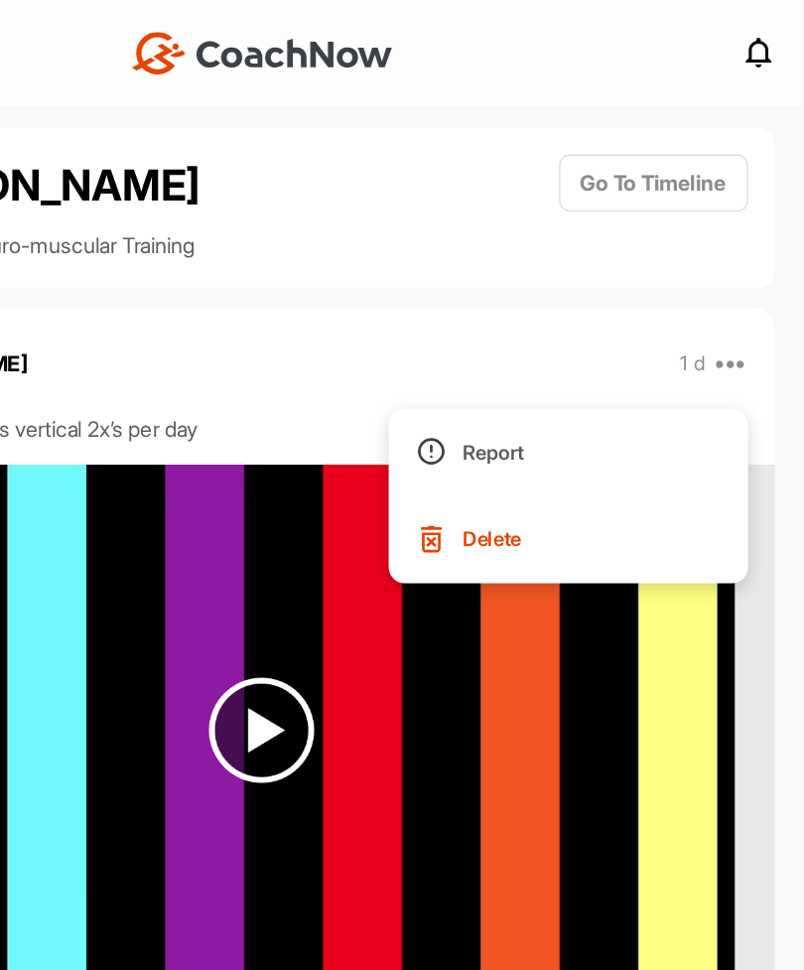
click at [416, 251] on div "[PERSON_NAME] 1 d Report Delete" at bounding box center [400, 271] width 764 height 44
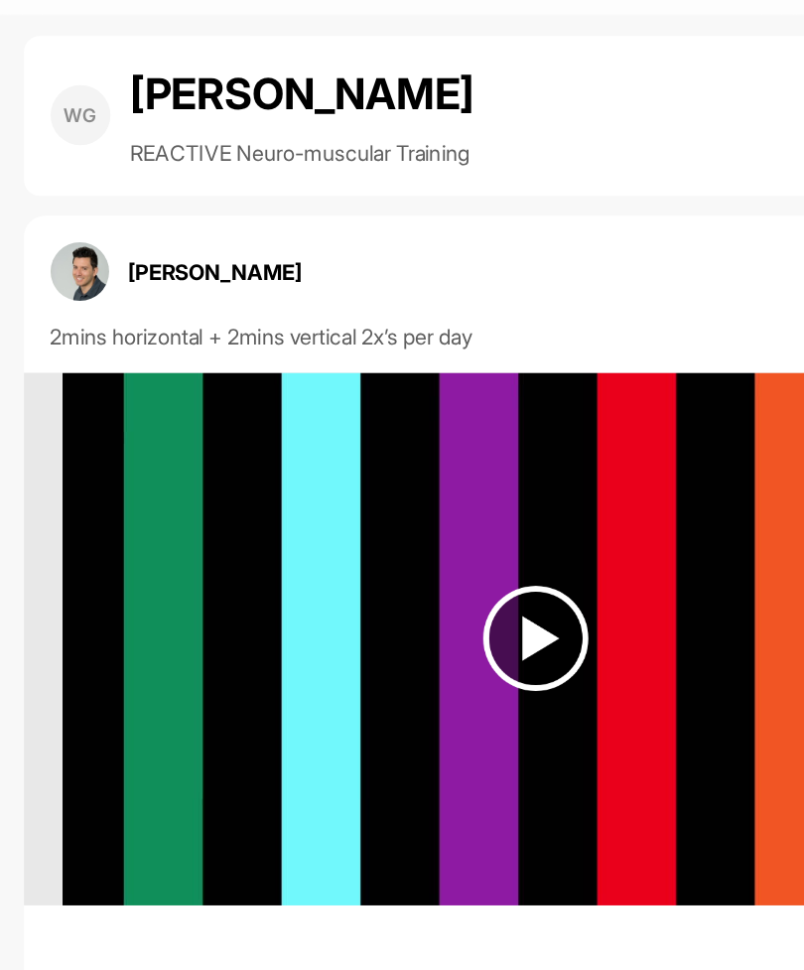
click at [519, 249] on div "[PERSON_NAME] 1 d Report Delete" at bounding box center [400, 271] width 764 height 44
click at [527, 115] on div "WG [PERSON_NAME] REACTIVE Neuro-muscular Training Go To Timeline" at bounding box center [400, 154] width 725 height 79
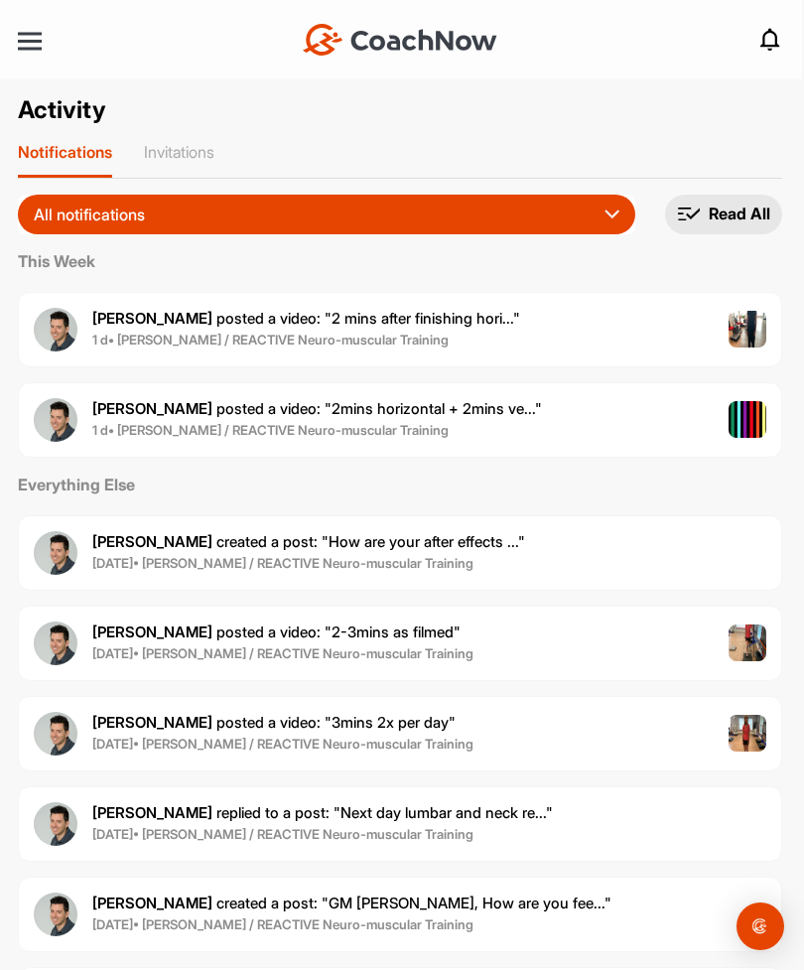
click at [454, 336] on span "1 d • [PERSON_NAME] / REACTIVE Neuro-muscular Training" at bounding box center [306, 341] width 428 height 20
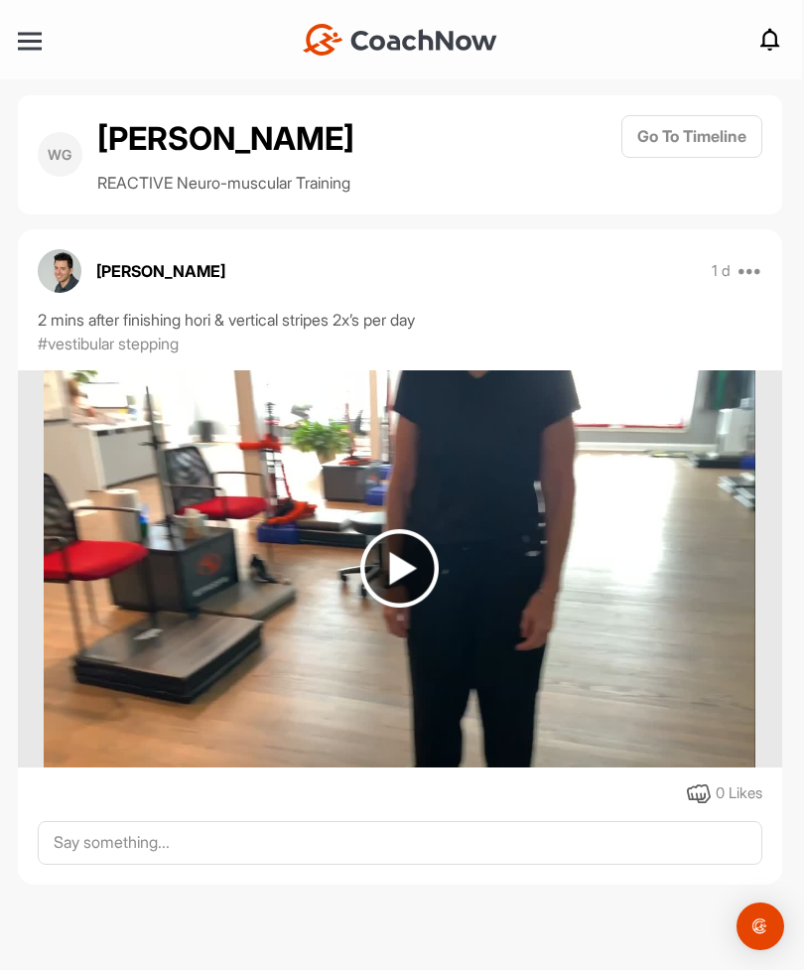
click at [411, 568] on img at bounding box center [399, 568] width 78 height 78
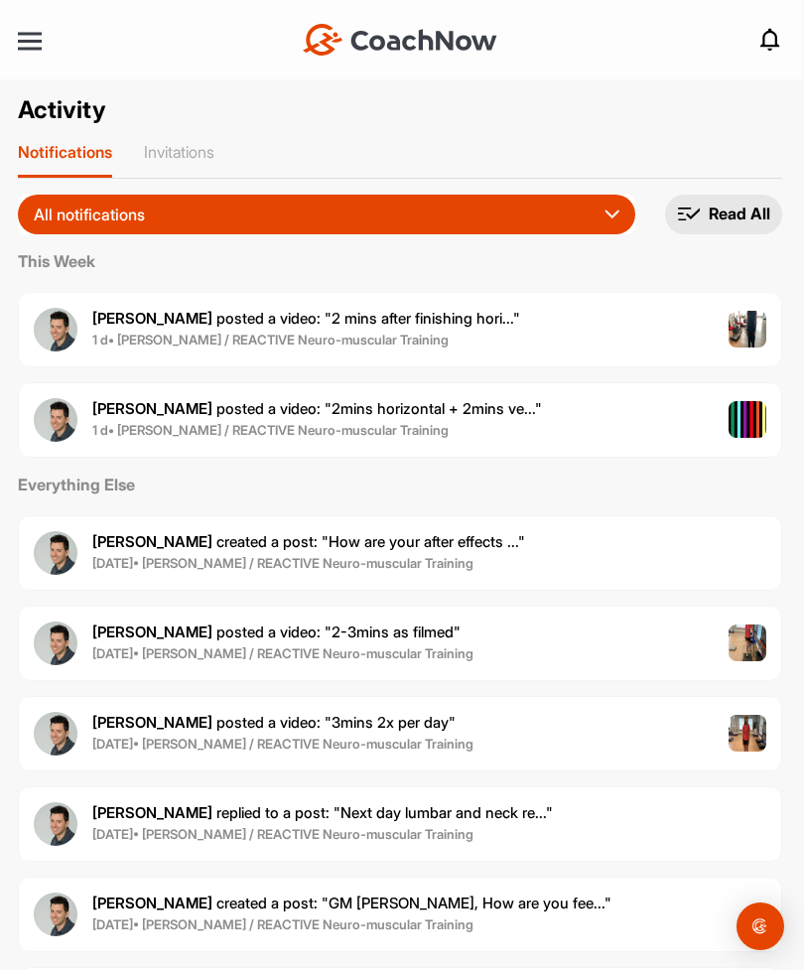
click at [616, 420] on div "[PERSON_NAME] posted a video : " 2mins horizontal + 2mins ve... " 1 d • [PERSON…" at bounding box center [400, 419] width 764 height 75
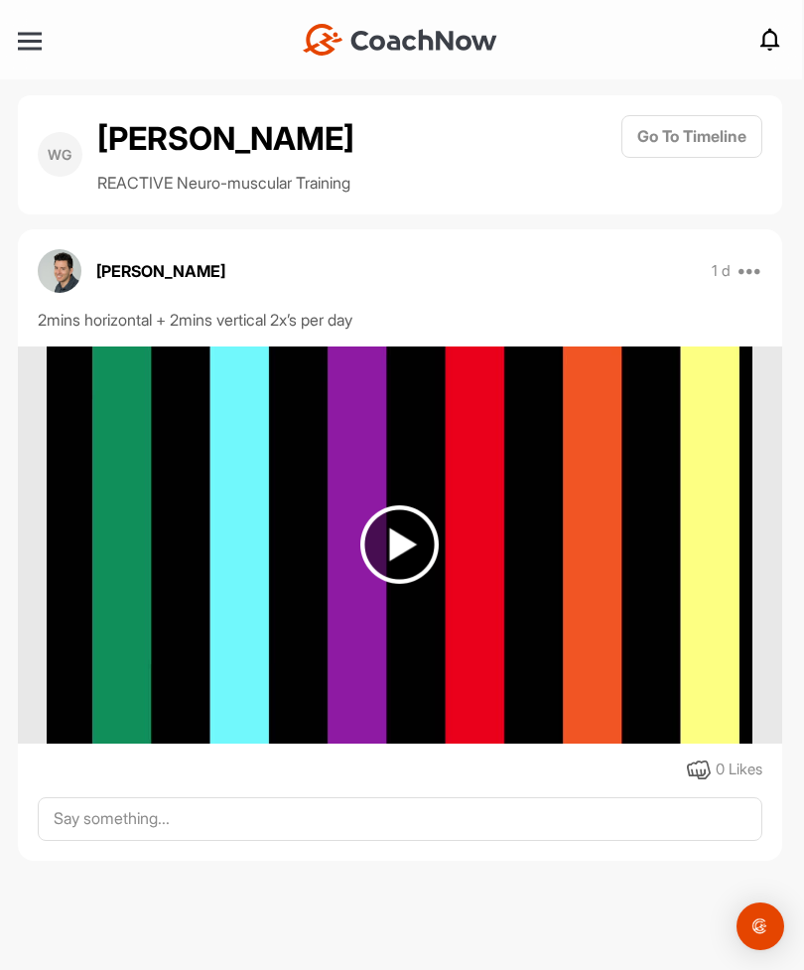
click at [403, 528] on img at bounding box center [399, 544] width 78 height 78
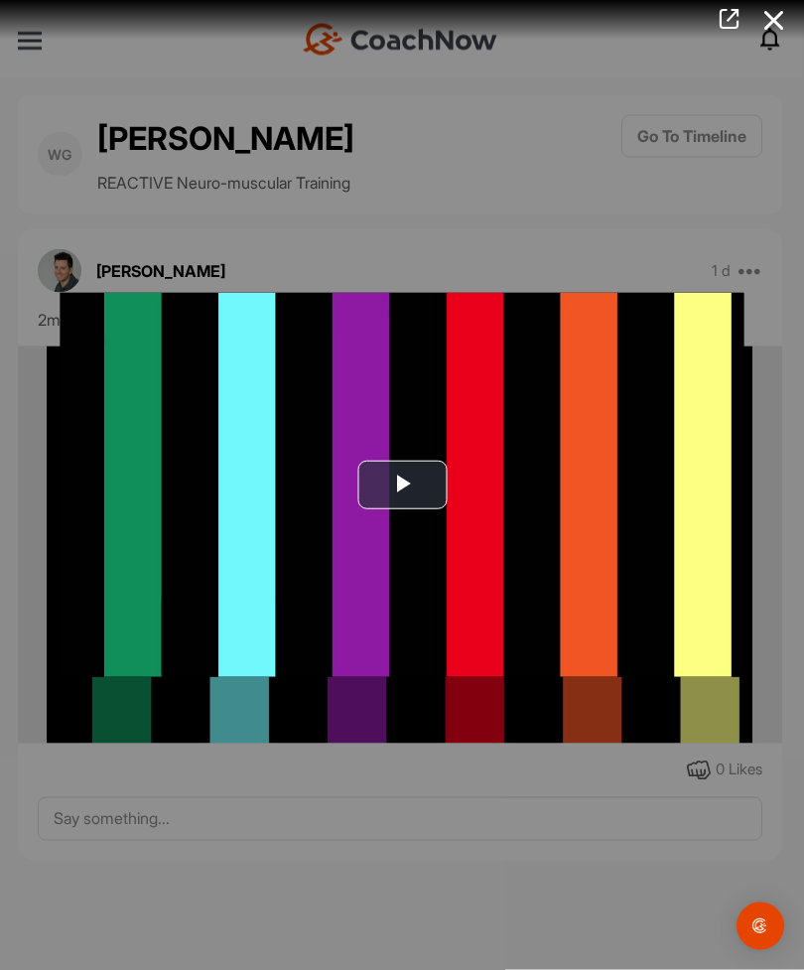
scroll to position [7, 0]
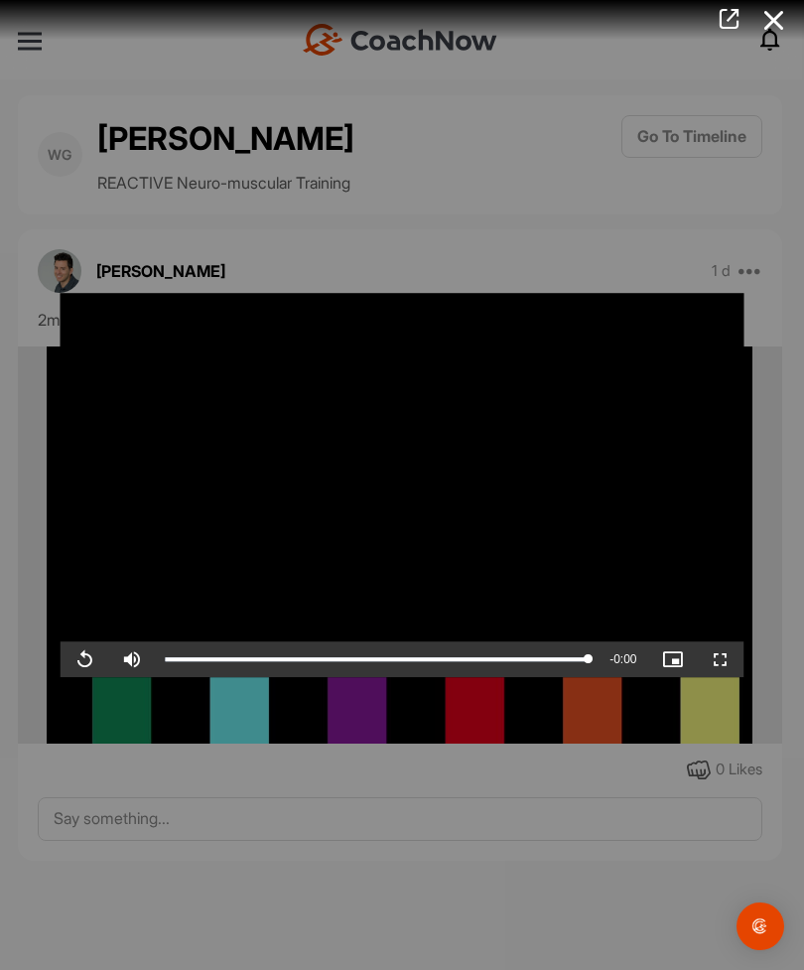
click at [640, 715] on div at bounding box center [402, 485] width 804 height 970
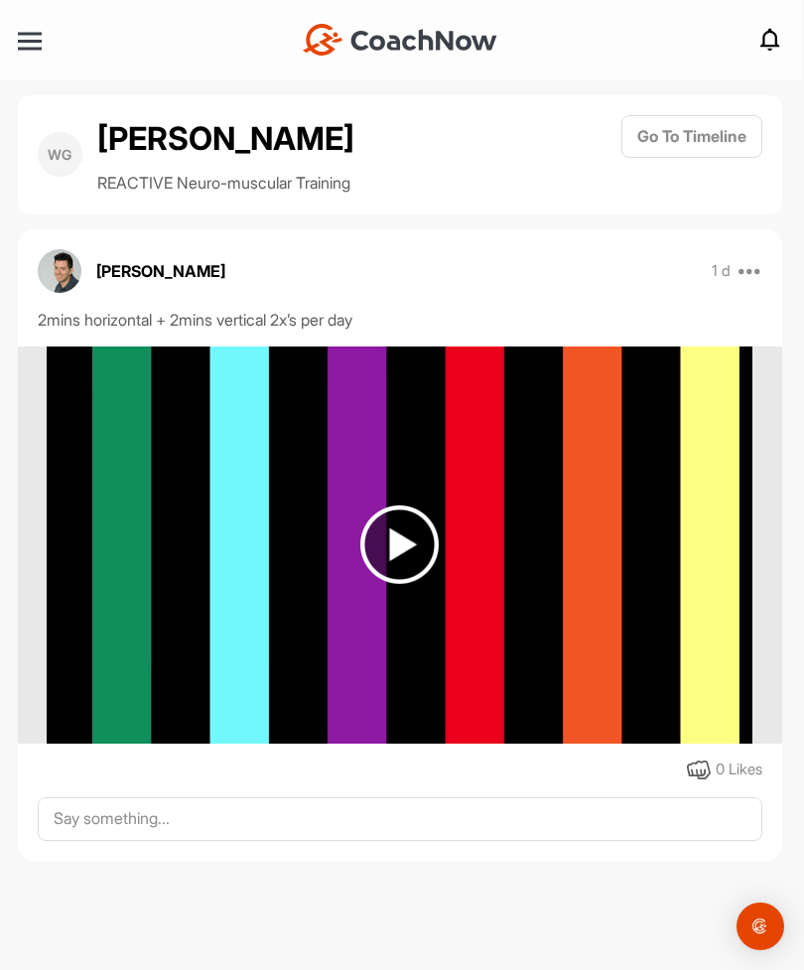
click at [404, 541] on img at bounding box center [399, 544] width 78 height 78
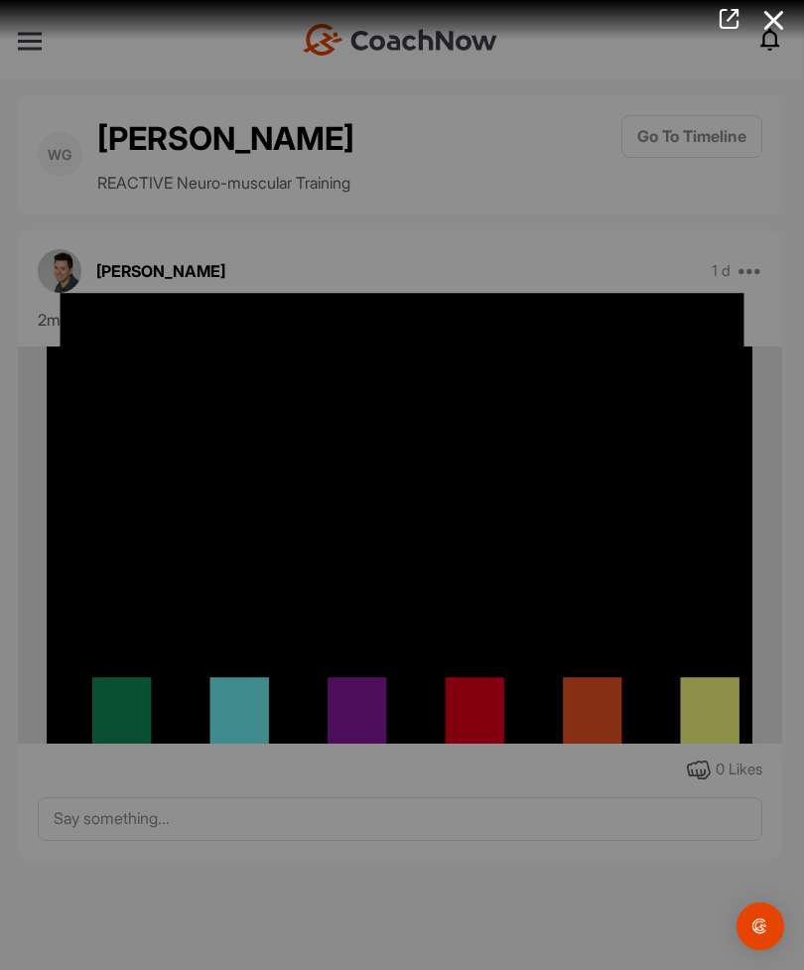
click at [599, 716] on div at bounding box center [402, 485] width 804 height 970
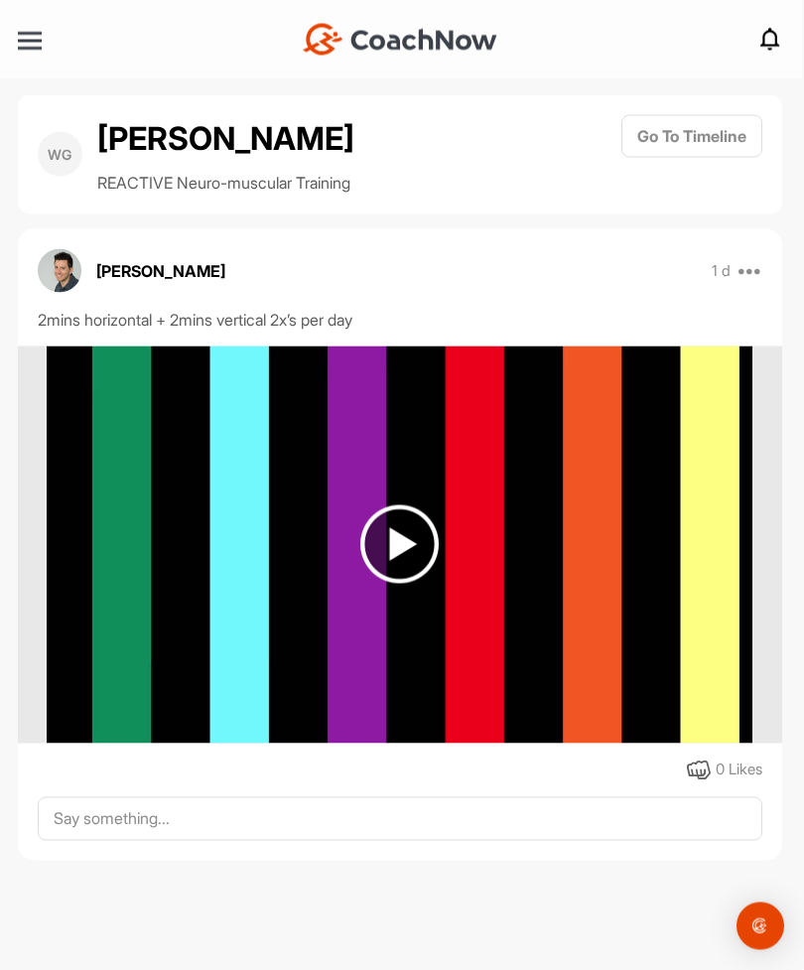
scroll to position [0, 0]
click at [624, 571] on img at bounding box center [400, 544] width 706 height 397
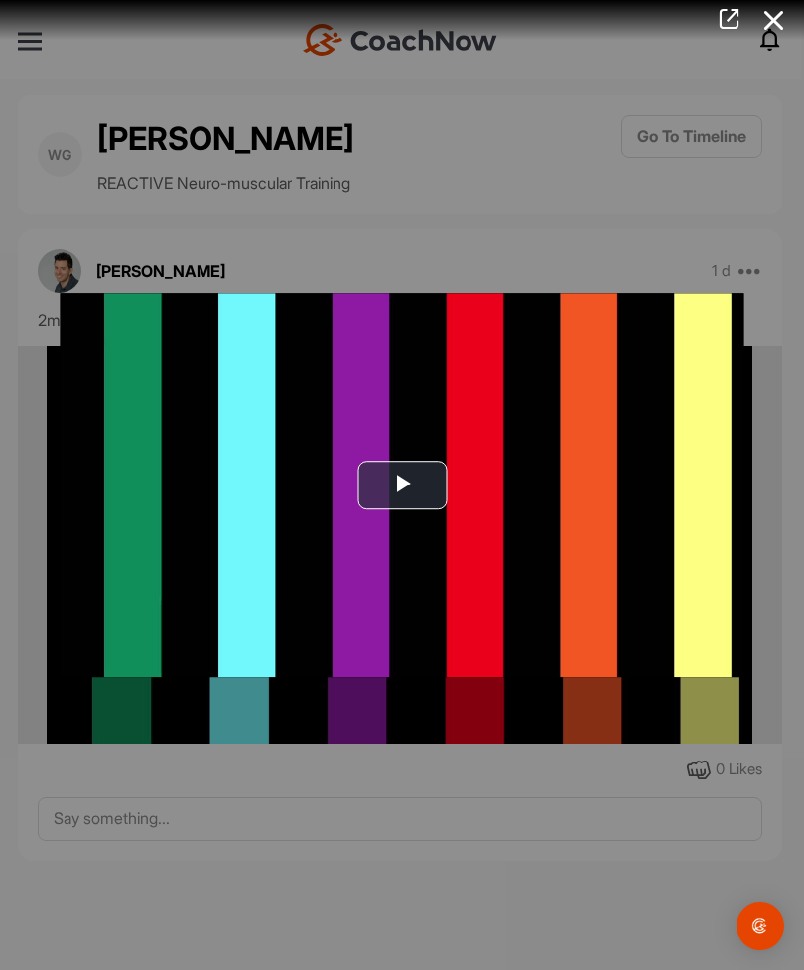
click at [690, 715] on div at bounding box center [402, 485] width 804 height 970
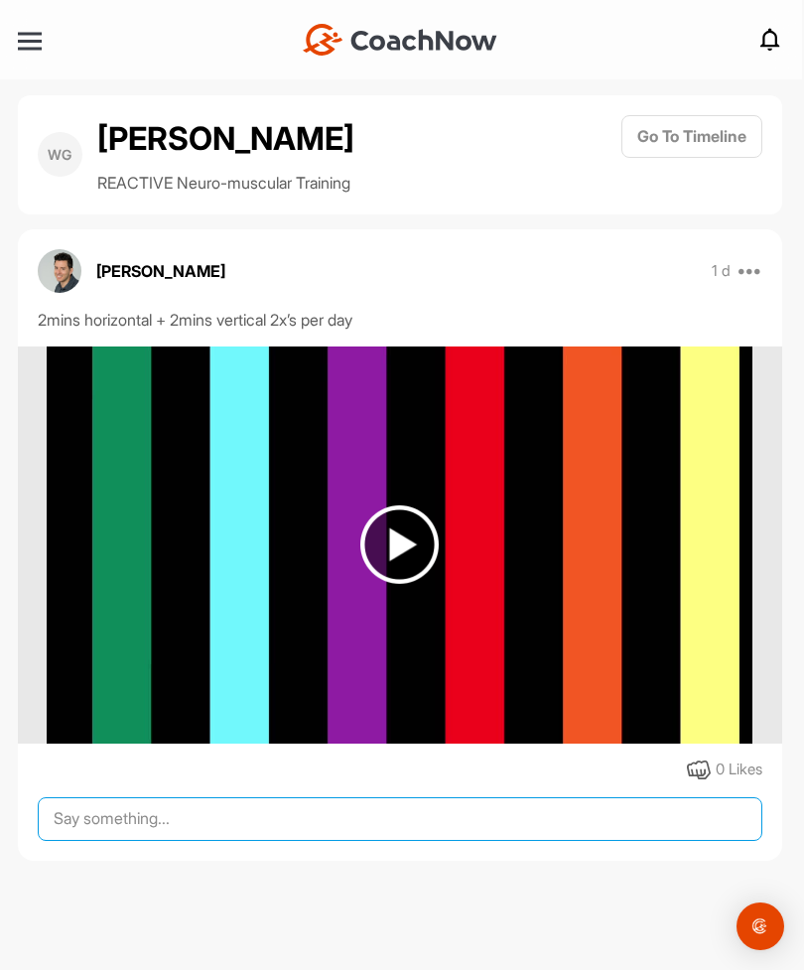
click at [224, 816] on textarea at bounding box center [400, 819] width 725 height 44
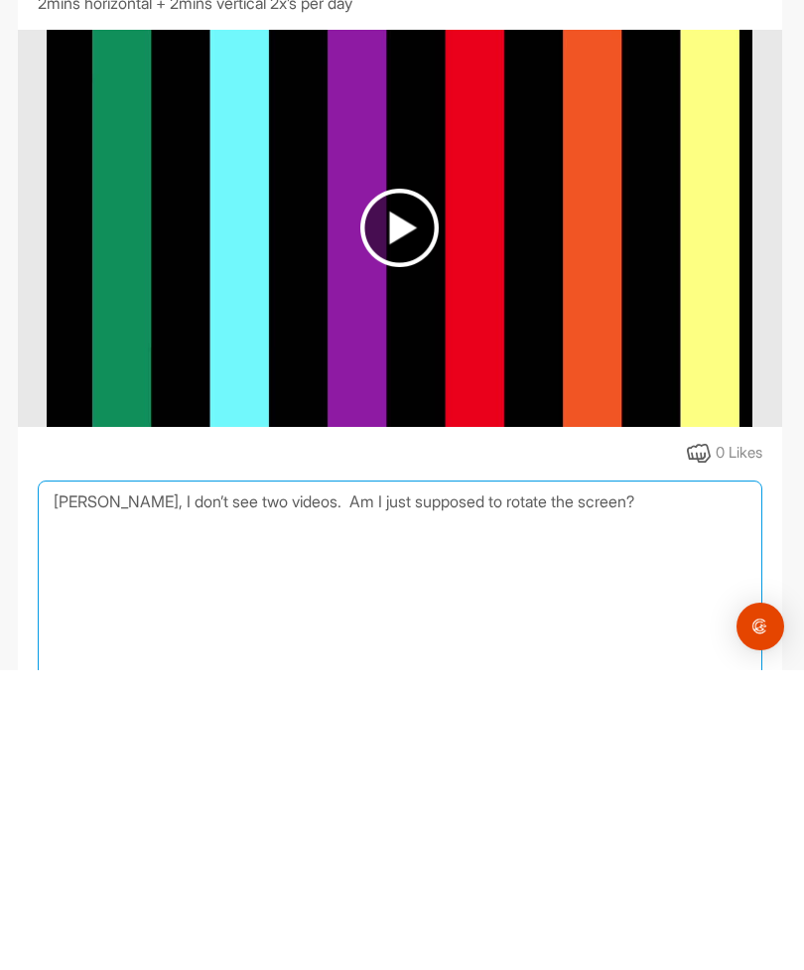
scroll to position [41, 0]
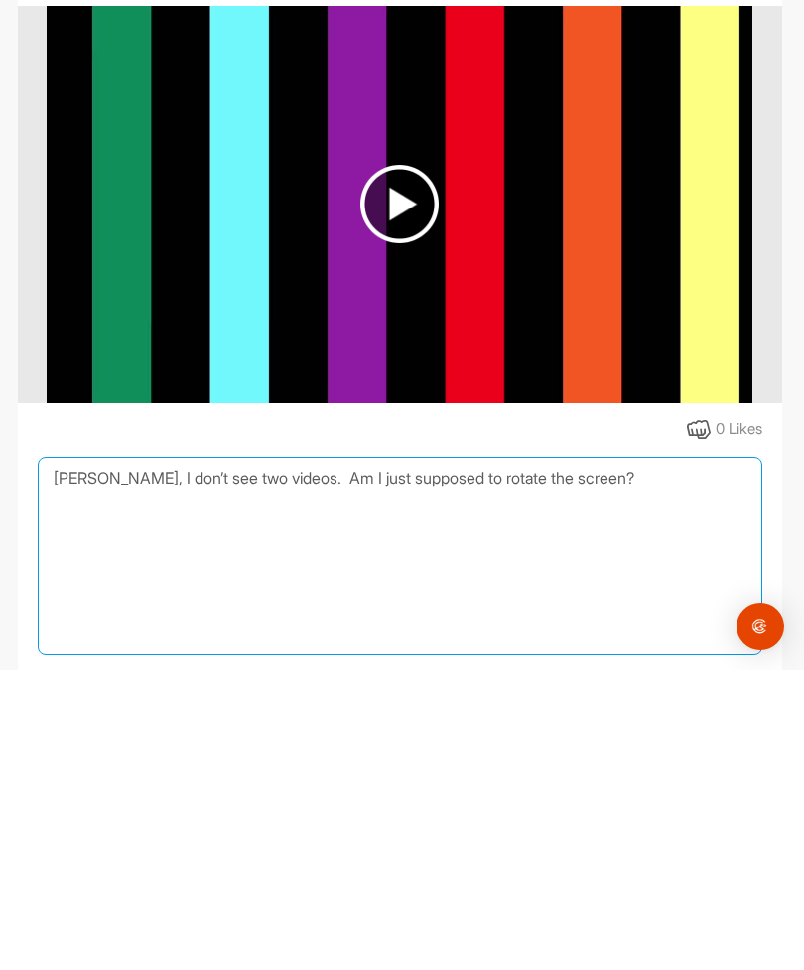
type textarea "[PERSON_NAME], I don’t see two videos. Am I just supposed to rotate the screen?"
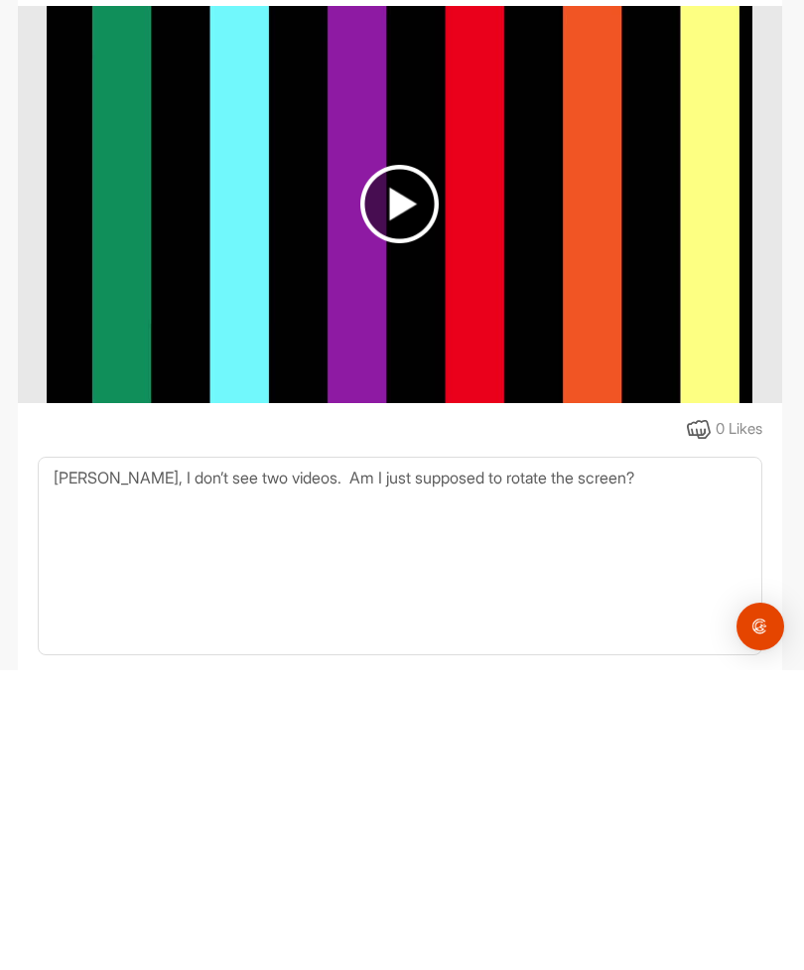
click at [766, 914] on img "Open Intercom Messenger" at bounding box center [760, 926] width 24 height 24
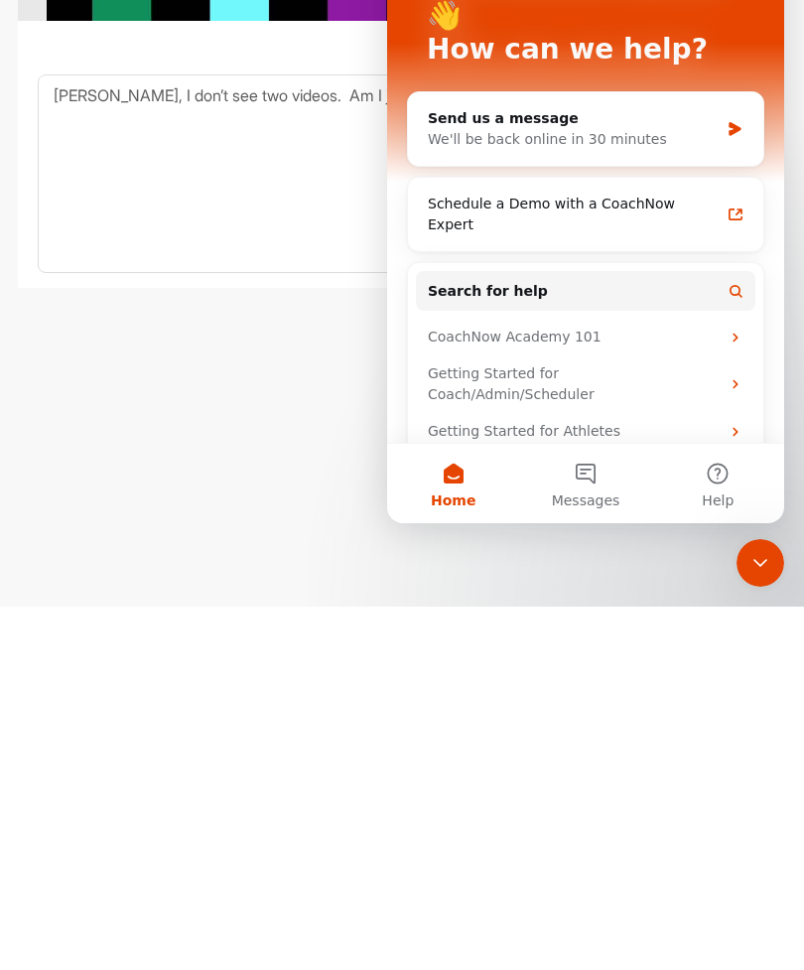
scroll to position [0, 0]
click at [745, 202] on div "Send us a message We'll be back online in 30 minutes Schedule a Demo with a Coa…" at bounding box center [585, 298] width 357 height 414
click at [751, 200] on div "Send us a message We'll be back online in 30 minutes Schedule a Demo with a Coa…" at bounding box center [585, 298] width 357 height 414
click at [749, 188] on div "Schedule a Demo with a CoachNow Expert" at bounding box center [585, 215] width 339 height 58
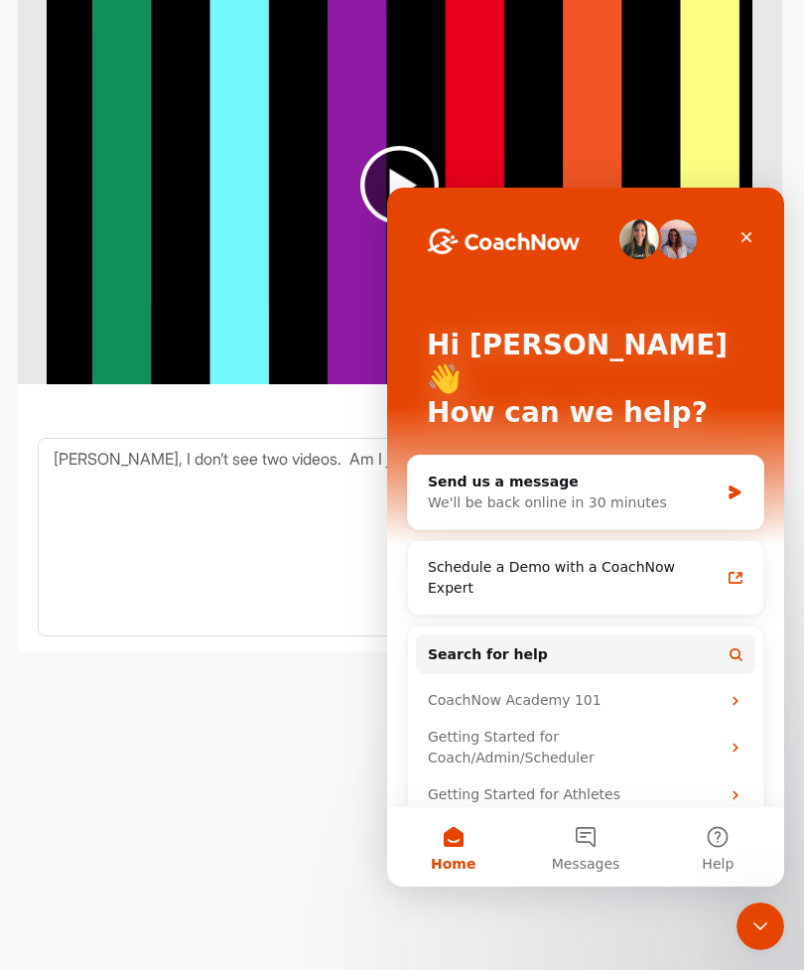
click at [746, 245] on div "Close" at bounding box center [747, 237] width 36 height 36
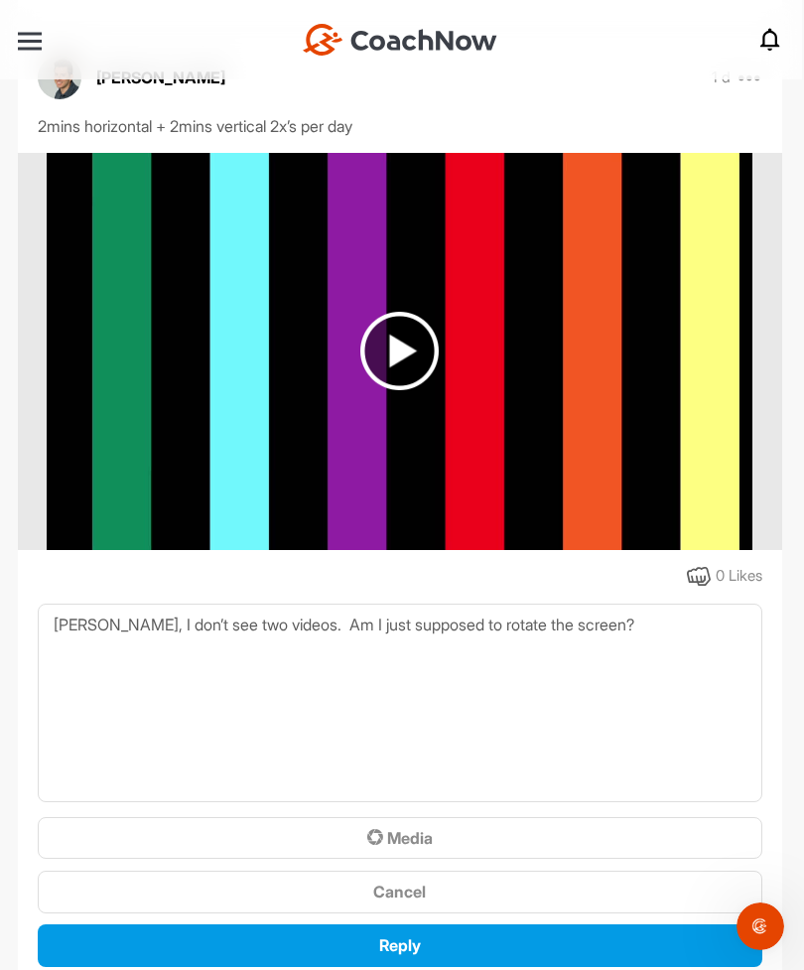
scroll to position [193, 0]
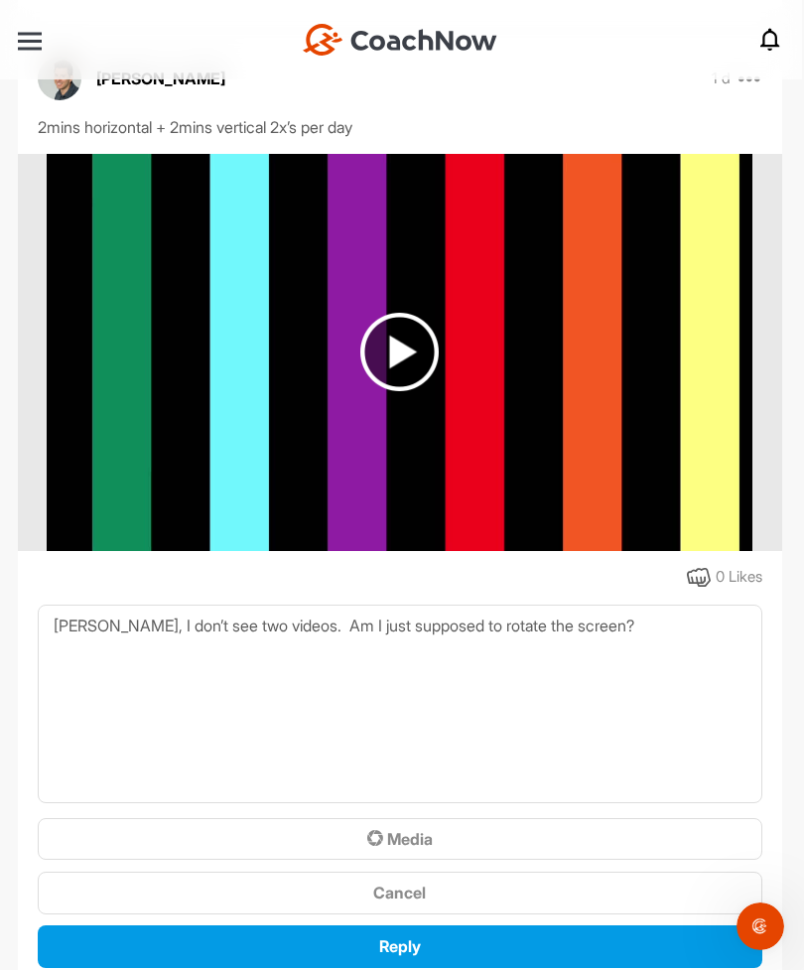
click at [489, 934] on div "Reply" at bounding box center [400, 946] width 693 height 24
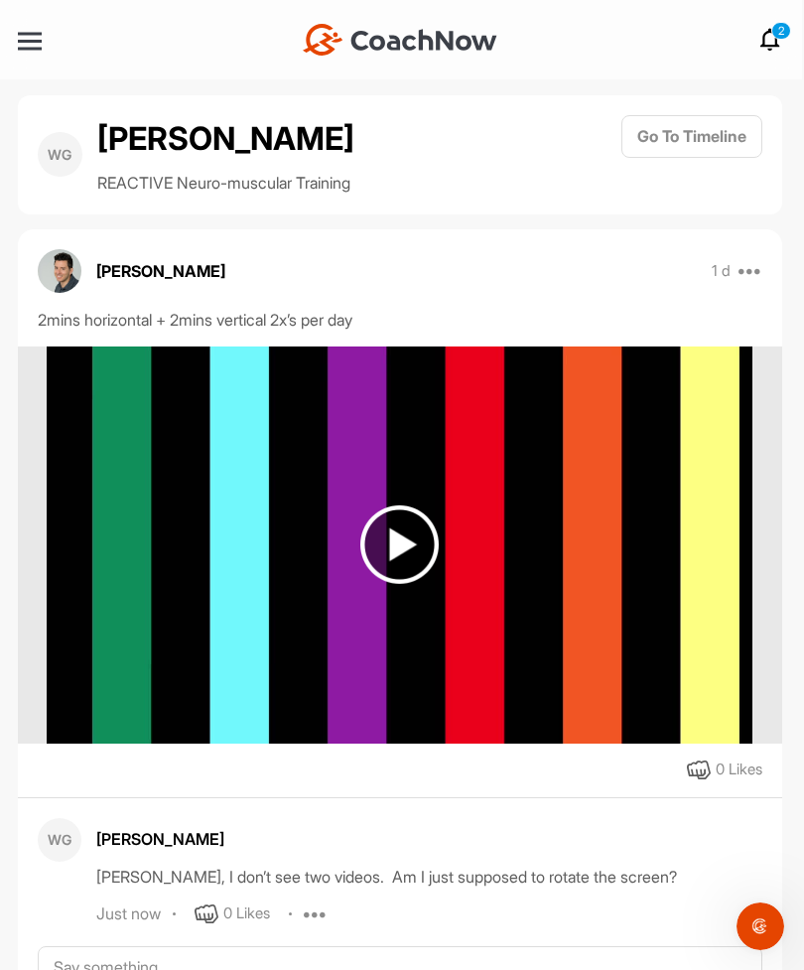
scroll to position [0, 0]
click at [406, 551] on img at bounding box center [399, 544] width 78 height 78
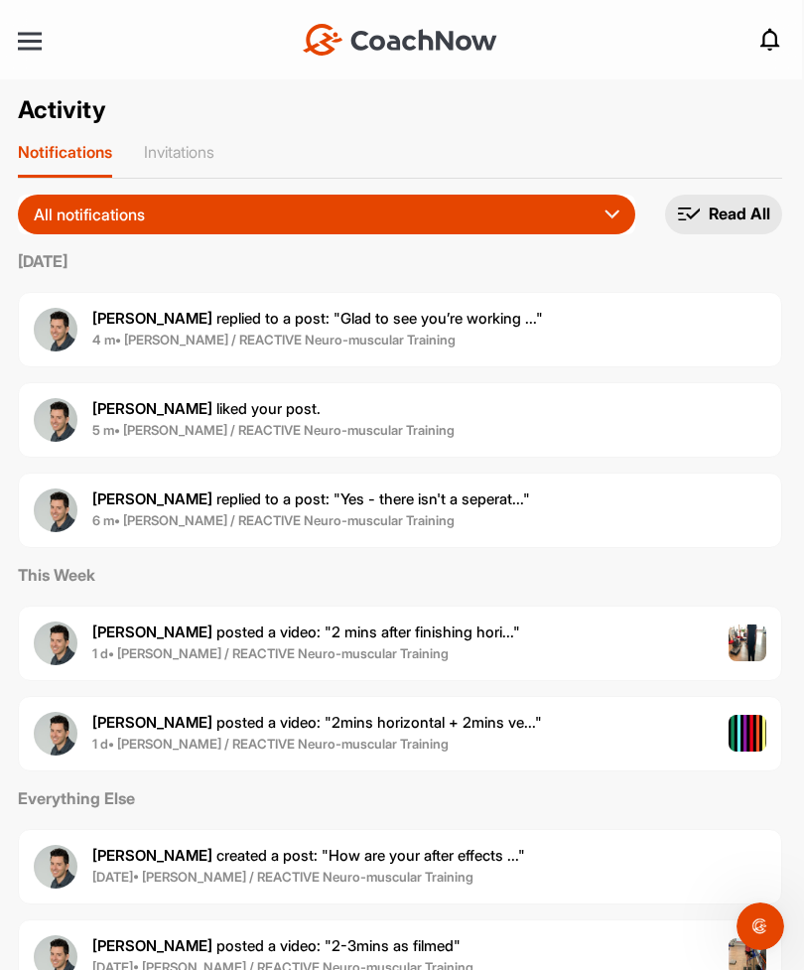
click at [389, 638] on span "[PERSON_NAME] posted a video : " 2 mins after finishing hori... "" at bounding box center [306, 631] width 428 height 19
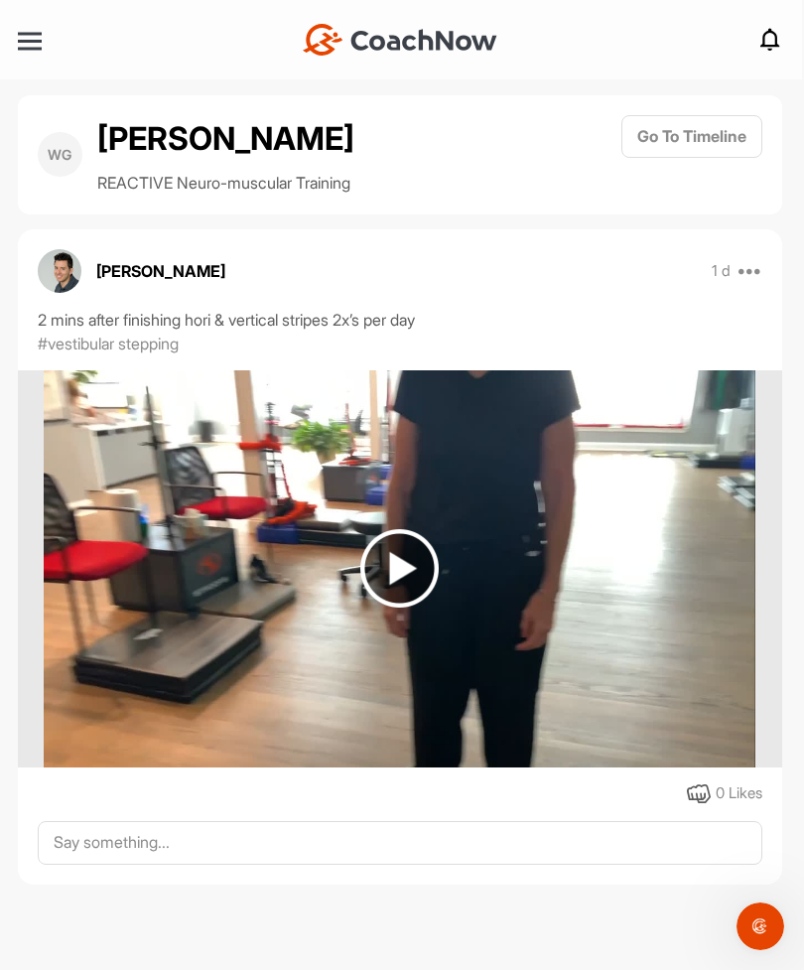
click at [394, 563] on img at bounding box center [399, 568] width 78 height 78
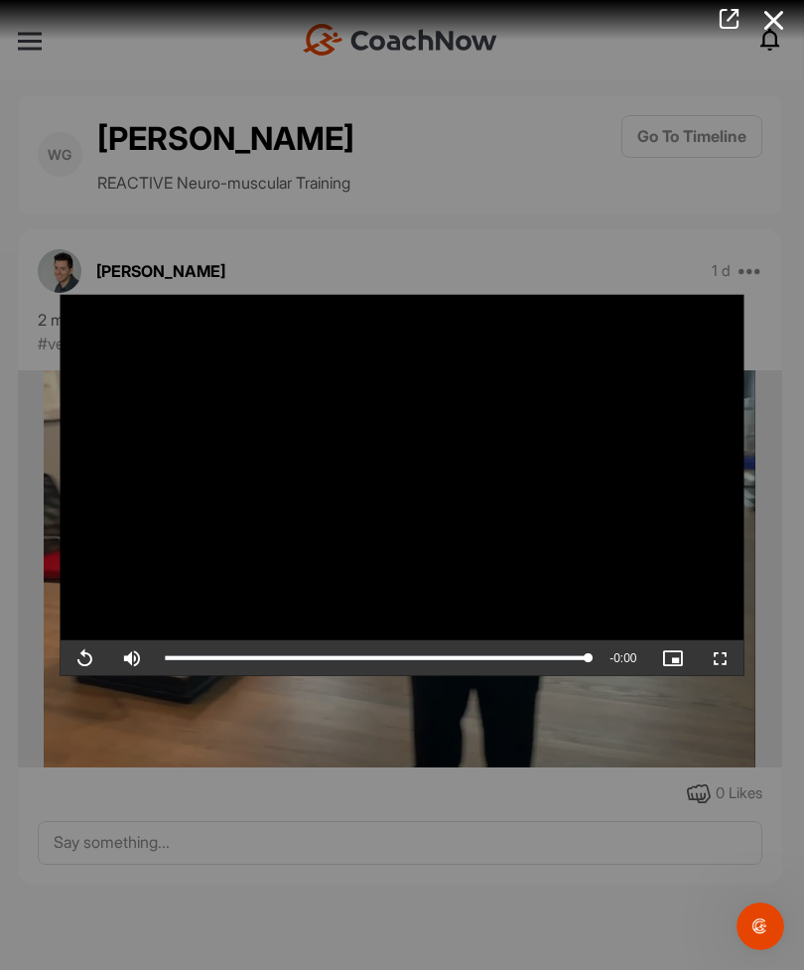
click at [483, 140] on div at bounding box center [402, 485] width 804 height 970
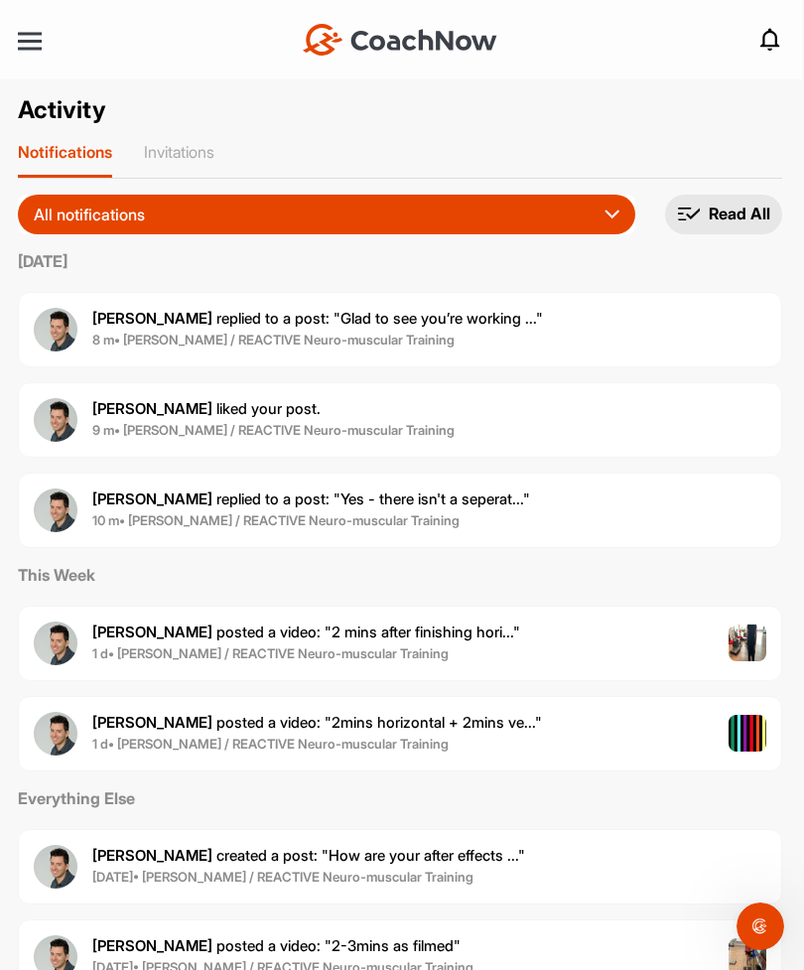
click at [573, 347] on div "[PERSON_NAME] replied to a post : "Glad to see you’re working ..." 8 m • [PERSO…" at bounding box center [400, 329] width 764 height 75
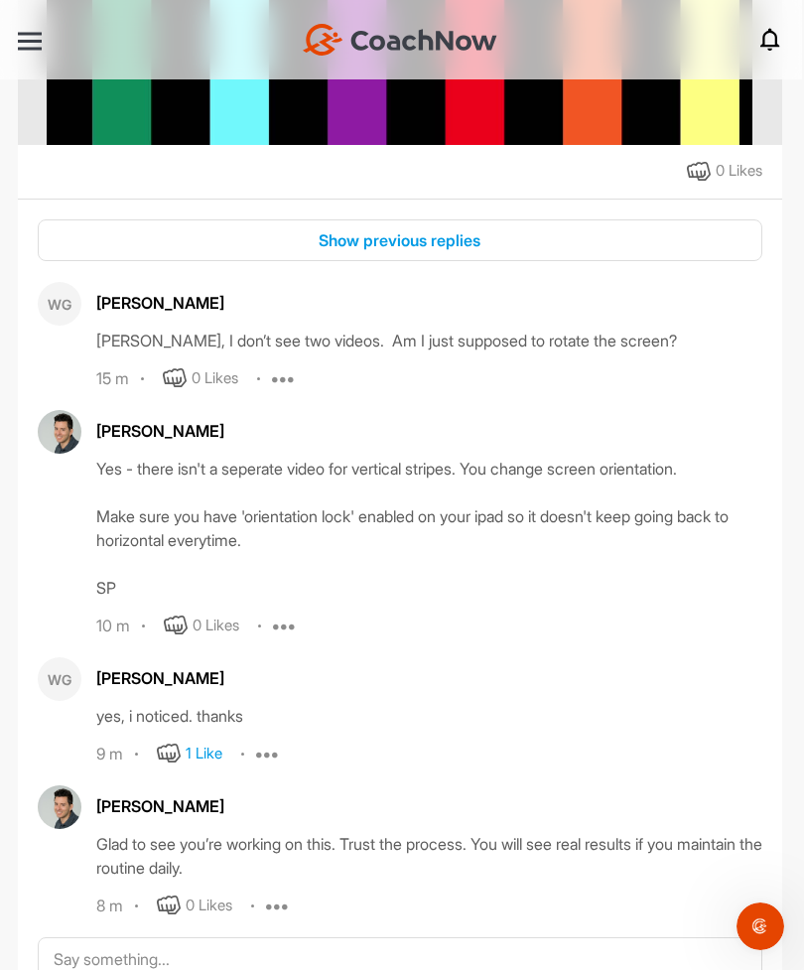
scroll to position [63, 0]
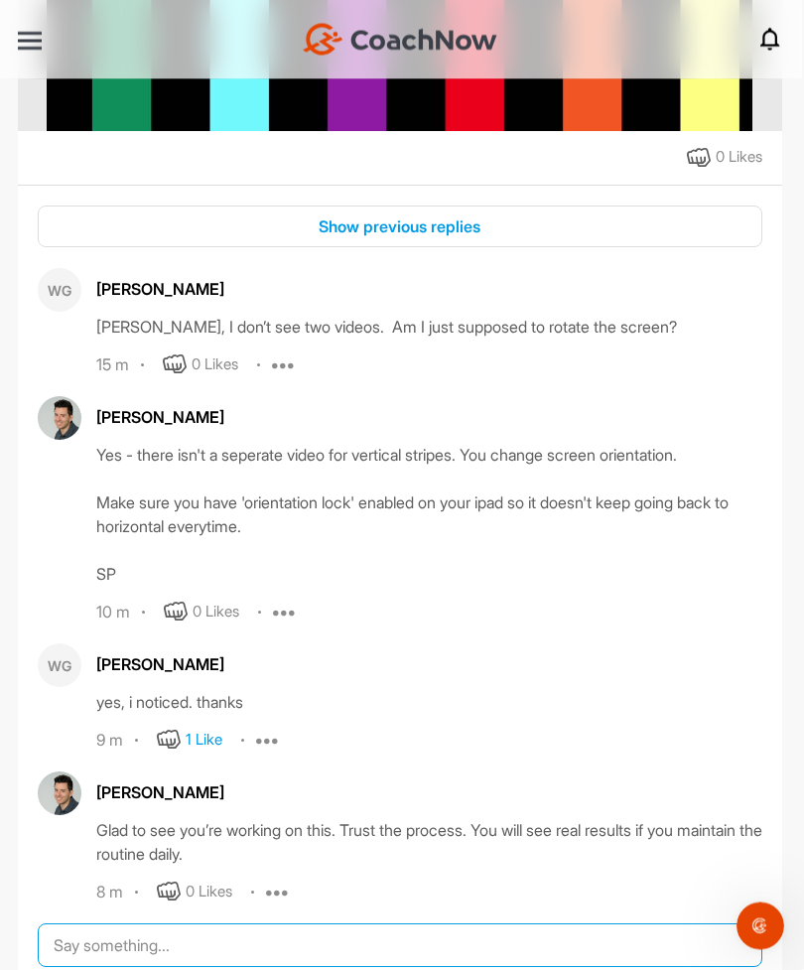
click at [296, 924] on textarea at bounding box center [400, 946] width 725 height 44
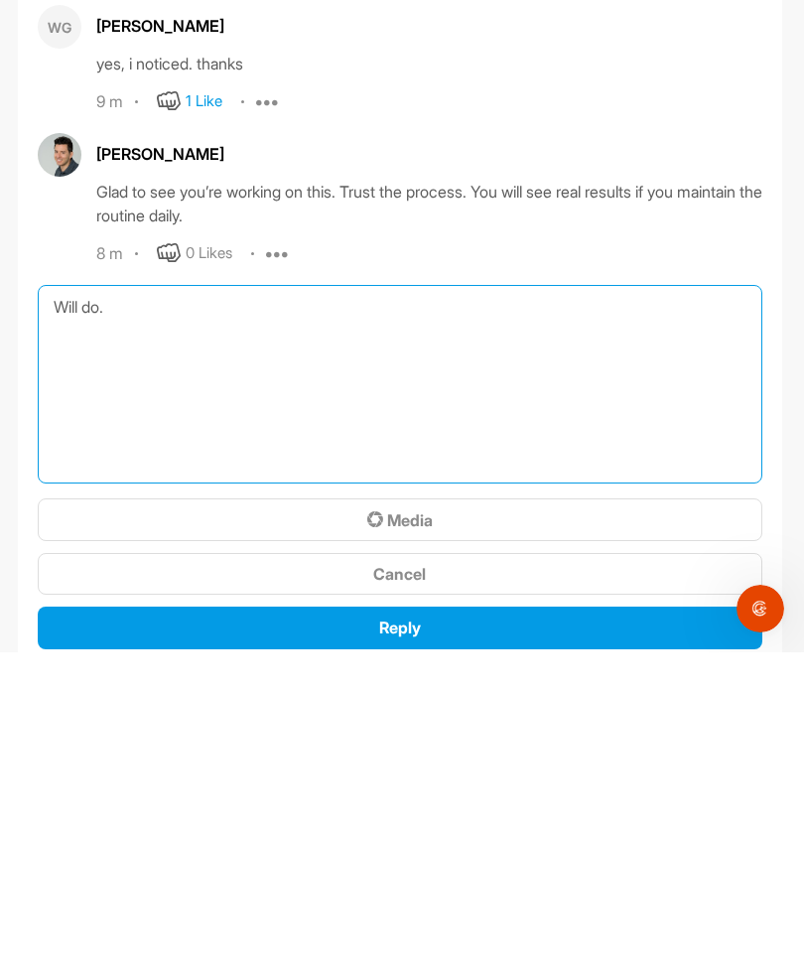
scroll to position [932, 0]
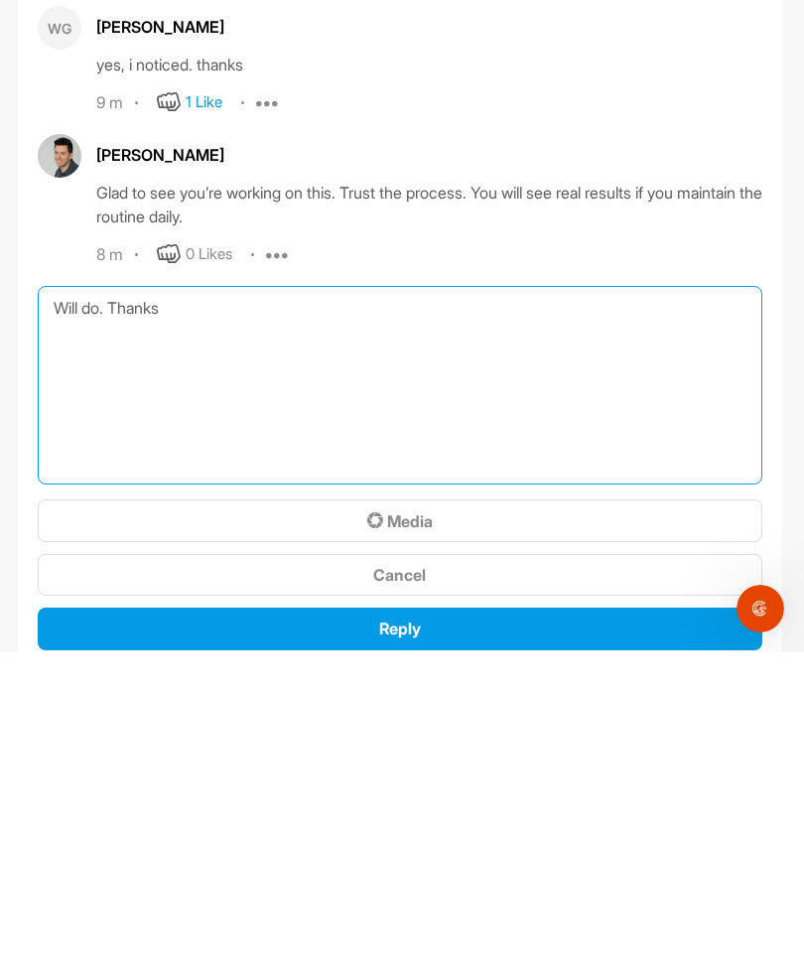
type textarea "Will do. Thanks"
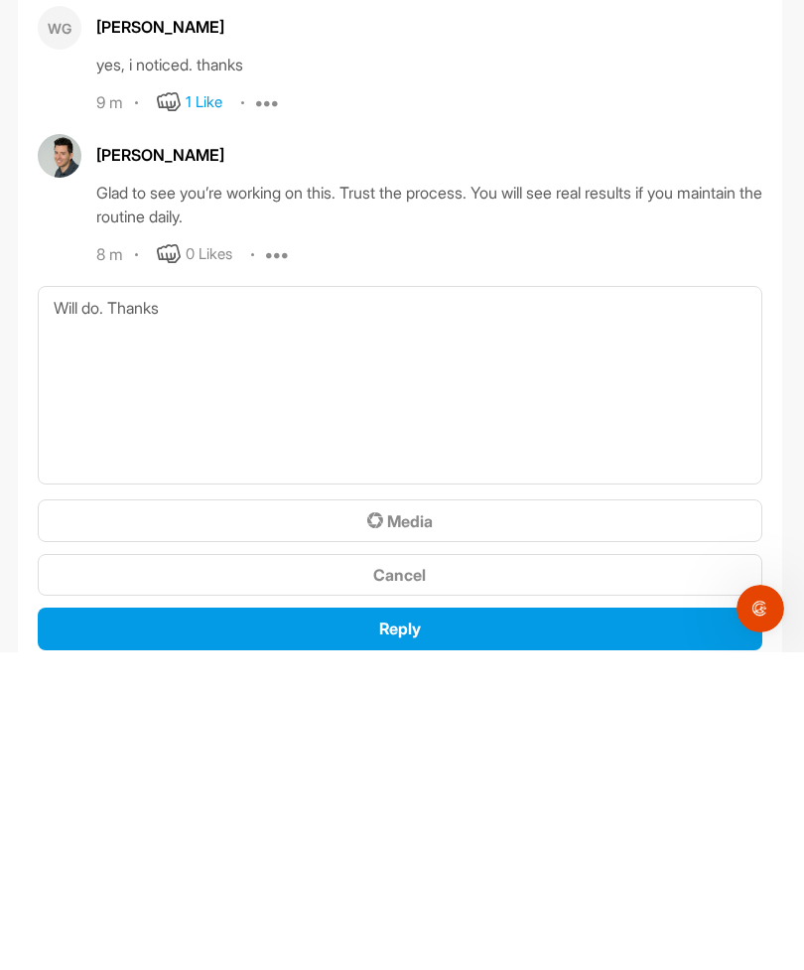
click at [421, 936] on span "Reply" at bounding box center [400, 946] width 42 height 20
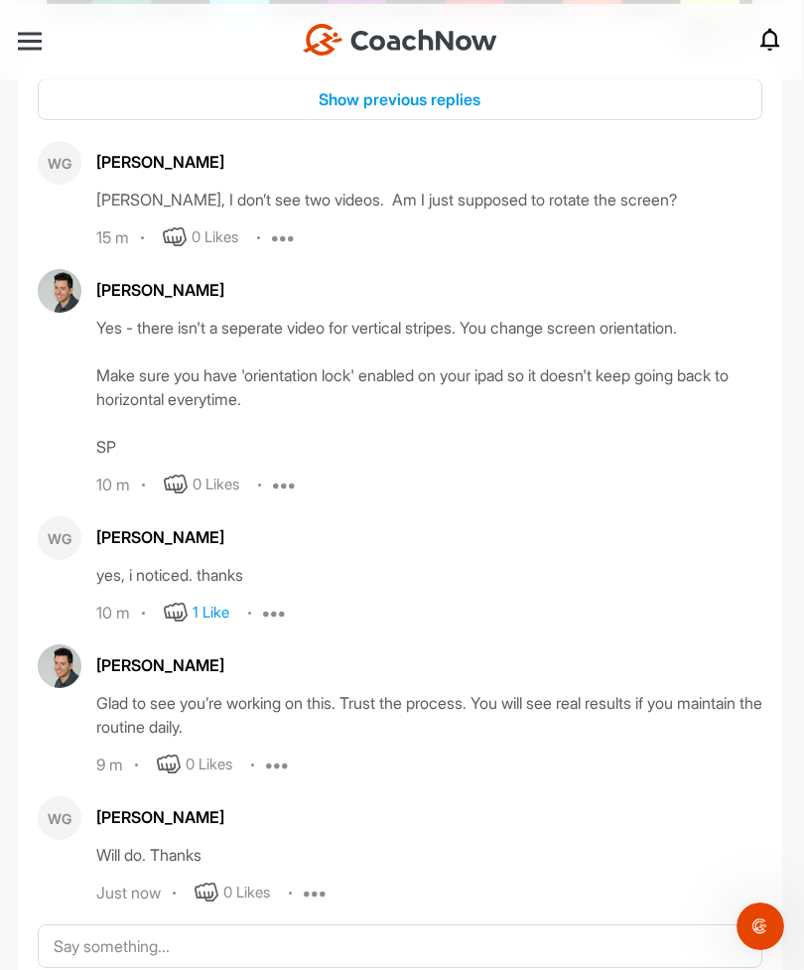
scroll to position [740, 0]
